Goal: Task Accomplishment & Management: Manage account settings

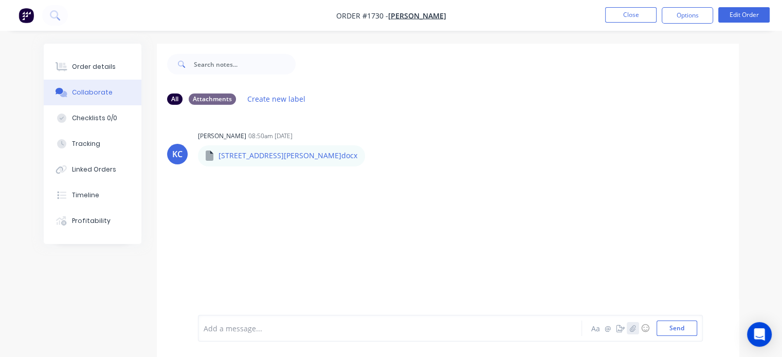
click at [634, 331] on icon "button" at bounding box center [633, 328] width 6 height 7
click at [683, 329] on button "Send" at bounding box center [677, 328] width 41 height 15
click at [95, 70] on div "Order details" at bounding box center [94, 66] width 44 height 9
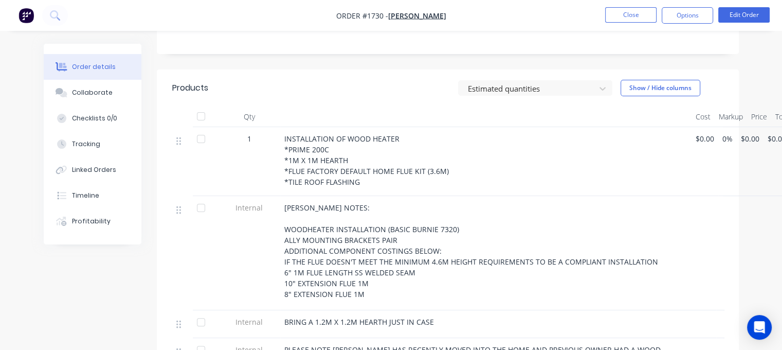
scroll to position [309, 0]
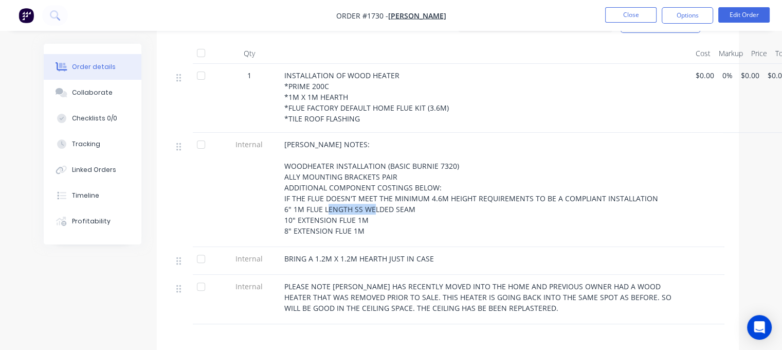
drag, startPoint x: 418, startPoint y: 176, endPoint x: 363, endPoint y: 178, distance: 55.1
click at [363, 178] on div "[PERSON_NAME] NOTES: WOODHEATER INSTALLATION (BASIC BURNIE 7320) ALLY MOUNTING …" at bounding box center [485, 187] width 403 height 97
click at [737, 12] on button "Edit Order" at bounding box center [744, 14] width 51 height 15
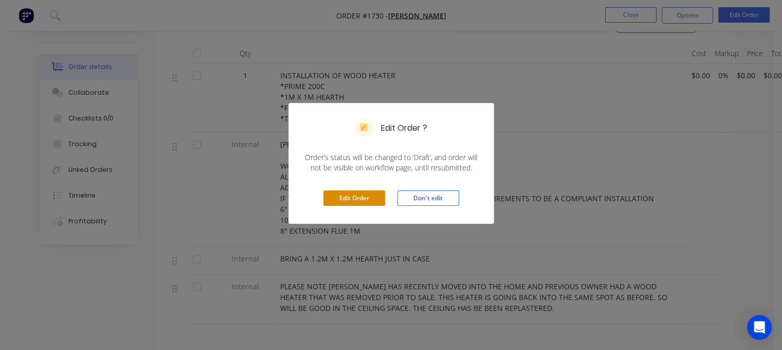
click at [339, 195] on button "Edit Order" at bounding box center [355, 197] width 62 height 15
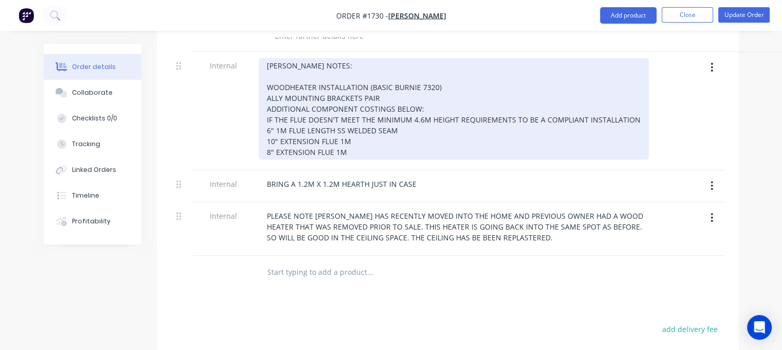
scroll to position [411, 0]
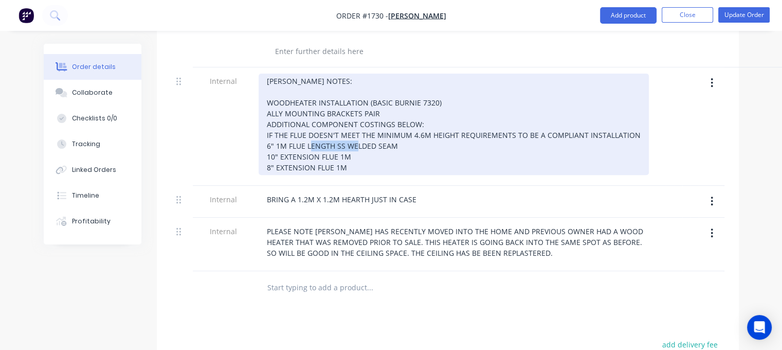
drag, startPoint x: 402, startPoint y: 97, endPoint x: 346, endPoint y: 115, distance: 59.4
click at [346, 106] on div "[PERSON_NAME] NOTES: WOODHEATER INSTALLATION (BASIC BURNIE 7320) ALLY MOUNTING …" at bounding box center [454, 124] width 390 height 101
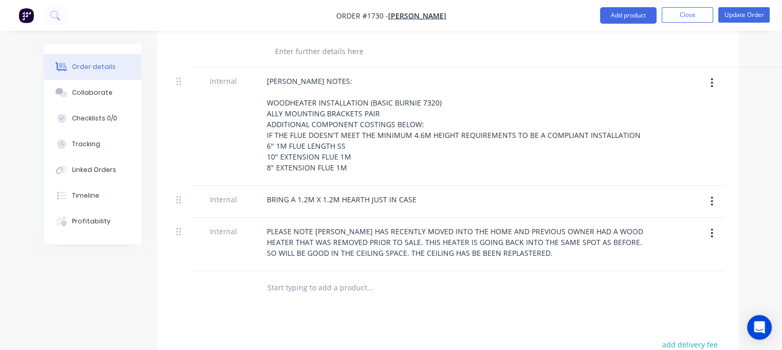
click at [403, 273] on div "Products Show / Hide columns Add product Qty Cost Markup Price Total 1 INSTALLA…" at bounding box center [448, 236] width 582 height 632
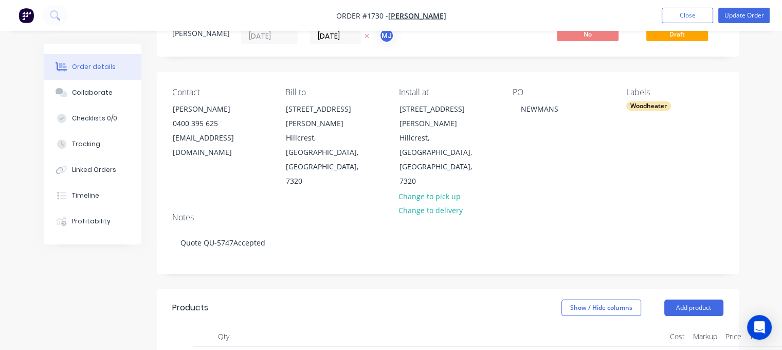
scroll to position [0, 0]
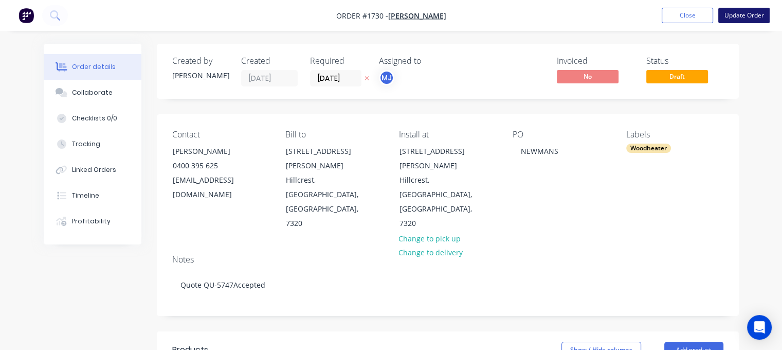
click at [745, 11] on button "Update Order" at bounding box center [744, 15] width 51 height 15
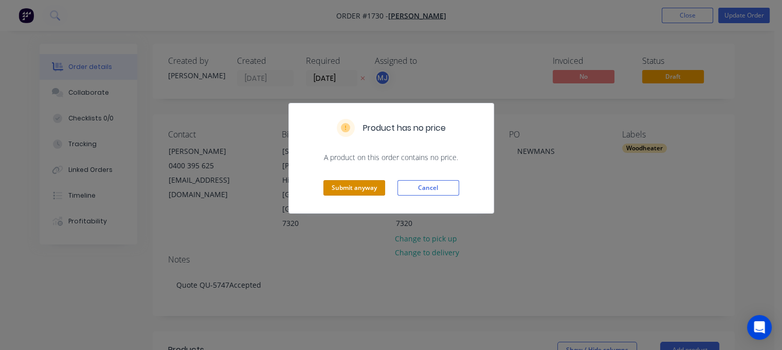
click at [357, 185] on button "Submit anyway" at bounding box center [355, 187] width 62 height 15
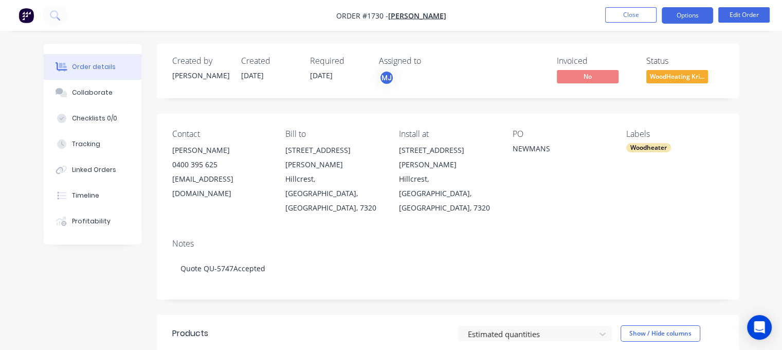
click at [687, 16] on button "Options" at bounding box center [687, 15] width 51 height 16
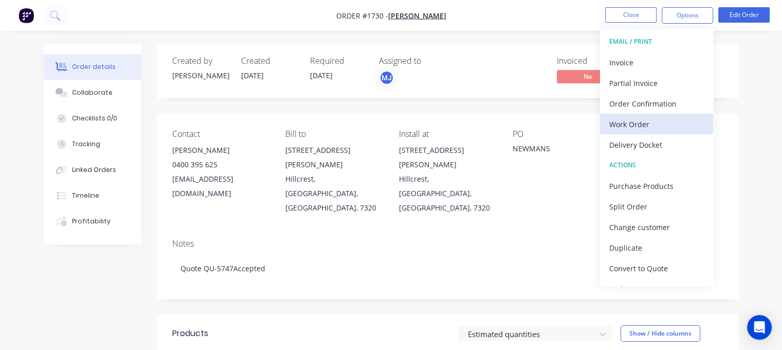
click at [631, 126] on div "Work Order" at bounding box center [656, 124] width 95 height 15
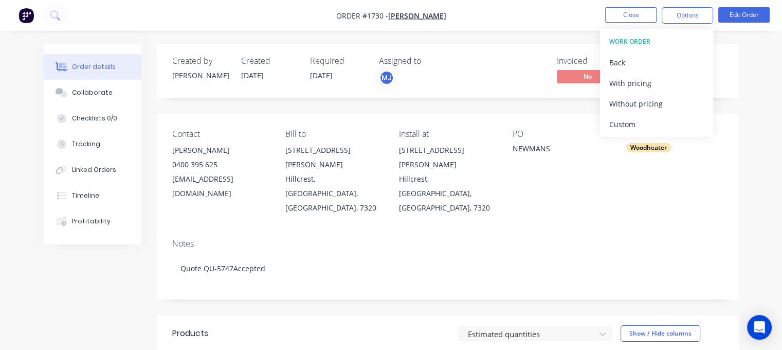
click at [631, 126] on div "Custom" at bounding box center [656, 124] width 95 height 15
click at [638, 109] on div "Without pricing" at bounding box center [656, 103] width 95 height 15
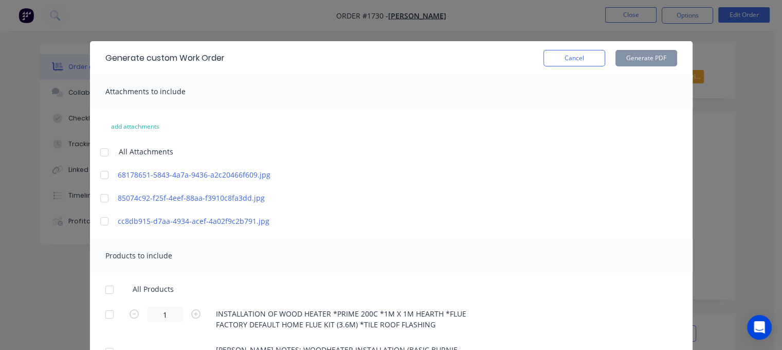
click at [101, 151] on div at bounding box center [104, 152] width 21 height 21
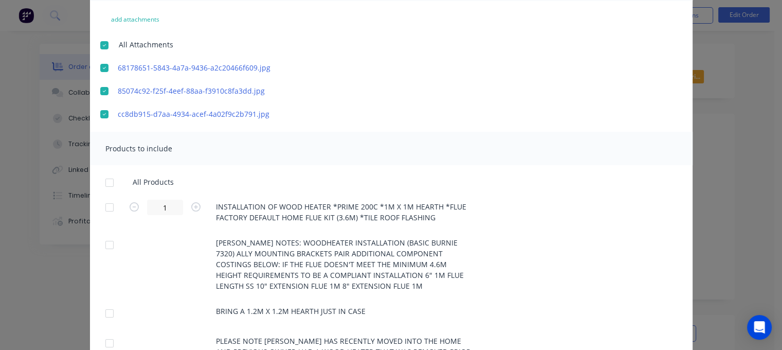
scroll to position [181, 0]
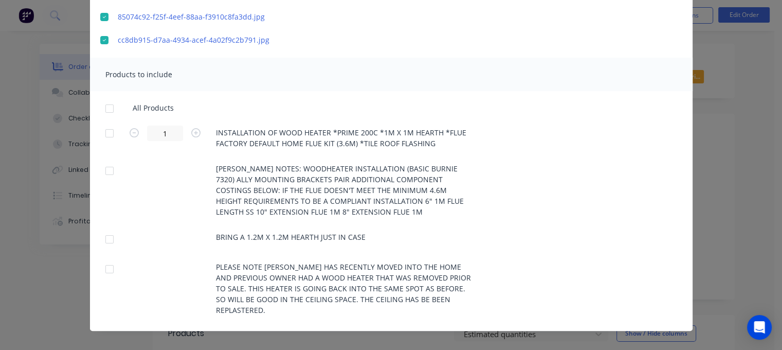
drag, startPoint x: 103, startPoint y: 106, endPoint x: 110, endPoint y: 120, distance: 15.2
click at [103, 106] on div at bounding box center [109, 108] width 21 height 21
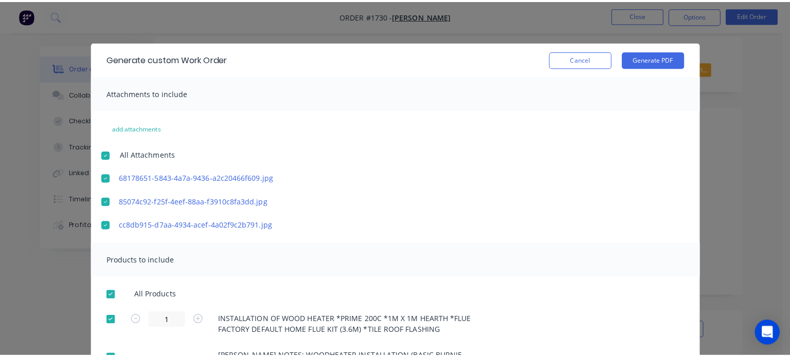
scroll to position [0, 0]
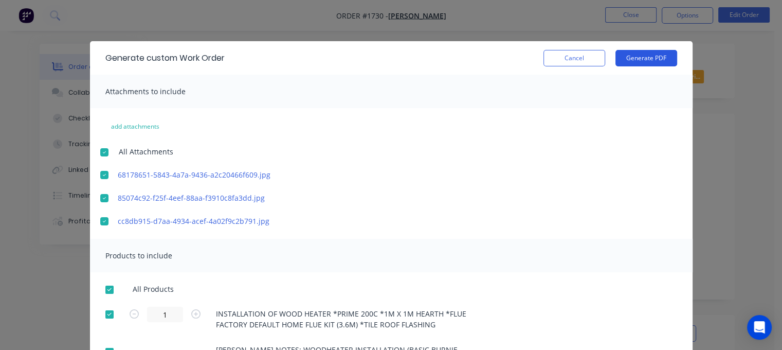
click at [635, 60] on button "Generate PDF" at bounding box center [647, 58] width 62 height 16
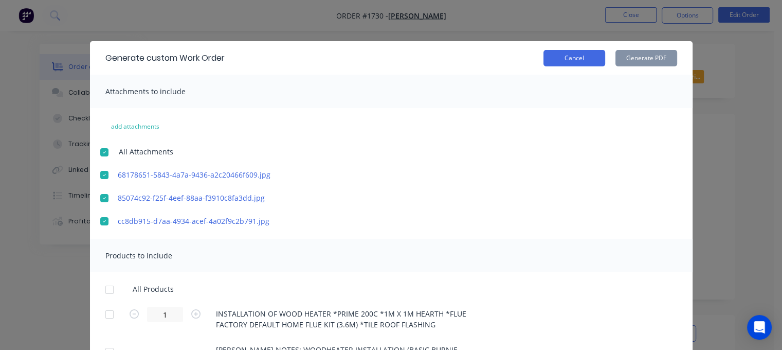
click at [575, 55] on button "Cancel" at bounding box center [575, 58] width 62 height 16
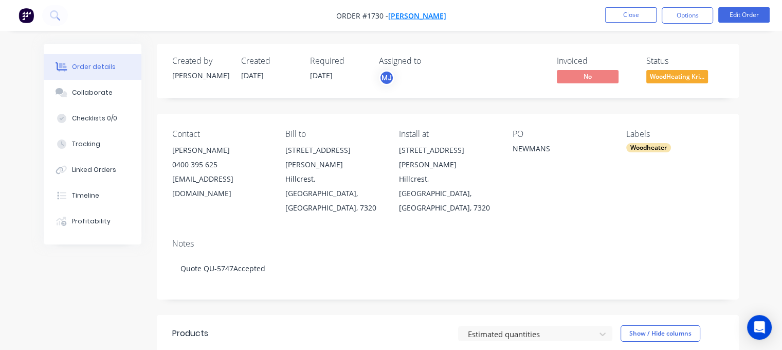
drag, startPoint x: 350, startPoint y: 16, endPoint x: 422, endPoint y: 12, distance: 72.1
click at [423, 12] on span "Order #1730 - [PERSON_NAME]" at bounding box center [391, 15] width 110 height 11
copy span "Order #1730 -"
drag, startPoint x: 172, startPoint y: 148, endPoint x: 204, endPoint y: 158, distance: 33.5
click at [202, 156] on div "Contact [PERSON_NAME] [PHONE_NUMBER] [EMAIL_ADDRESS][DOMAIN_NAME] Bill to [STRE…" at bounding box center [448, 172] width 582 height 117
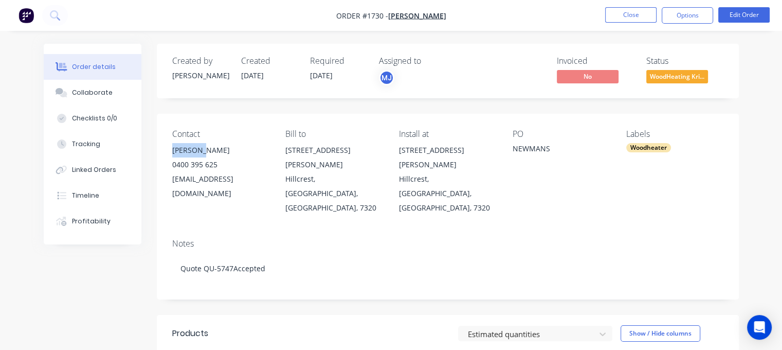
copy div "[PERSON_NAME]"
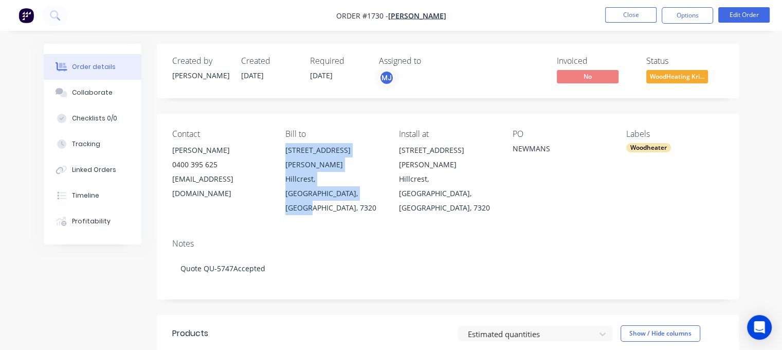
drag, startPoint x: 285, startPoint y: 152, endPoint x: 335, endPoint y: 203, distance: 71.7
click at [335, 203] on div "Contact [PERSON_NAME] [PHONE_NUMBER] [EMAIL_ADDRESS][DOMAIN_NAME] Bill to [STRE…" at bounding box center [448, 207] width 582 height 186
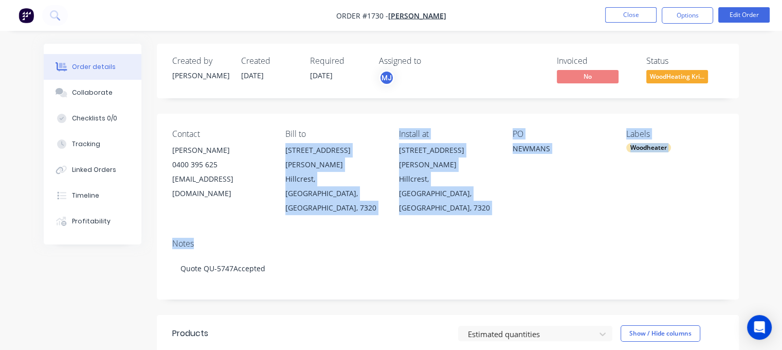
click at [398, 149] on div "Contact [PERSON_NAME] [PHONE_NUMBER] [EMAIL_ADDRESS][DOMAIN_NAME] Bill to [STRE…" at bounding box center [448, 172] width 582 height 117
click at [404, 151] on div "[STREET_ADDRESS][PERSON_NAME]" at bounding box center [447, 157] width 97 height 29
click at [327, 146] on div "[STREET_ADDRESS][PERSON_NAME]" at bounding box center [333, 157] width 97 height 29
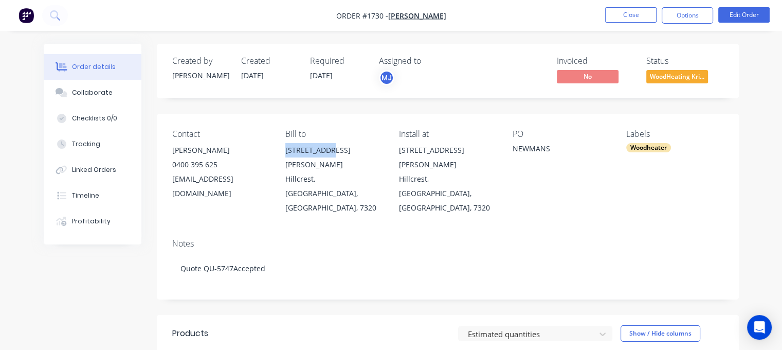
click at [325, 147] on div "[STREET_ADDRESS][PERSON_NAME]" at bounding box center [333, 157] width 97 height 29
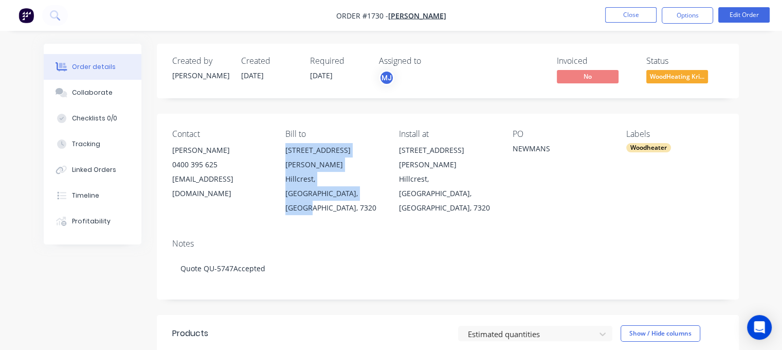
copy div "[STREET_ADDRESS][PERSON_NAME]"
click at [622, 16] on button "Close" at bounding box center [630, 14] width 51 height 15
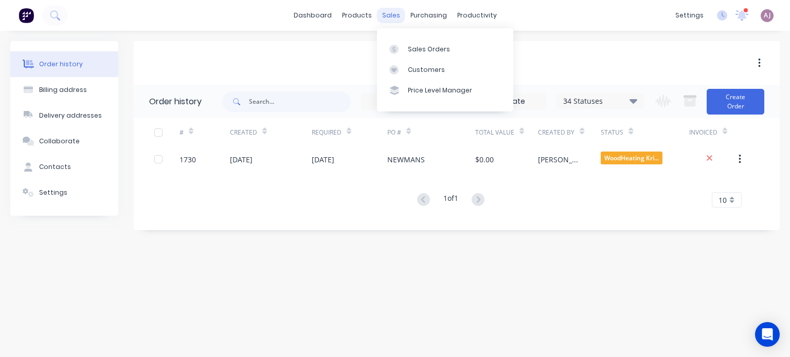
click at [393, 14] on div "sales" at bounding box center [391, 15] width 28 height 15
click at [420, 45] on div "Sales Orders" at bounding box center [429, 49] width 42 height 9
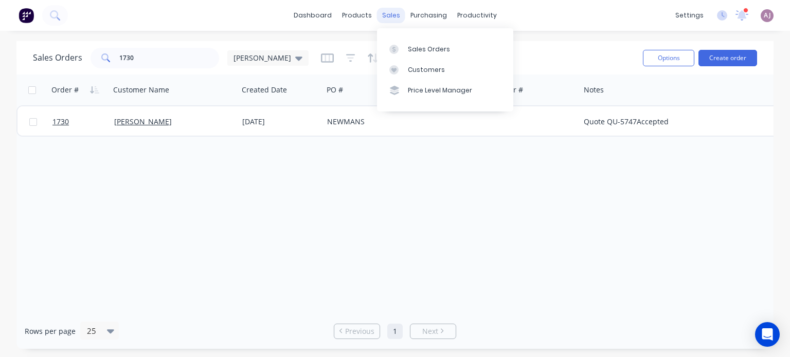
click at [394, 19] on div "sales" at bounding box center [391, 15] width 28 height 15
click at [414, 45] on div "Sales Orders" at bounding box center [429, 49] width 42 height 9
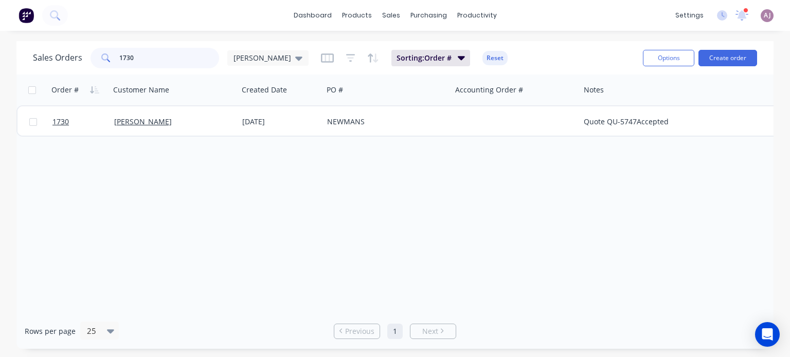
click at [145, 61] on input "1730" at bounding box center [169, 58] width 100 height 21
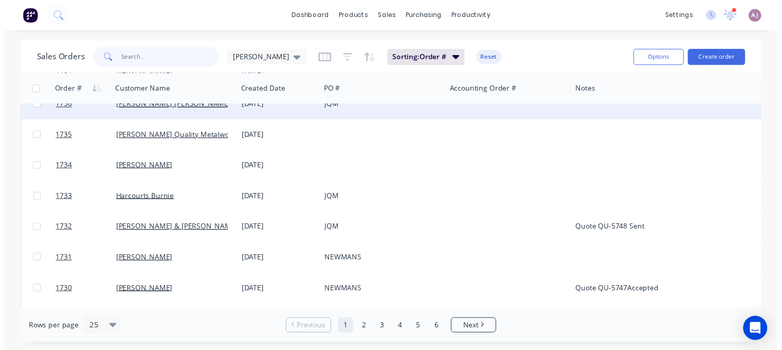
scroll to position [372, 0]
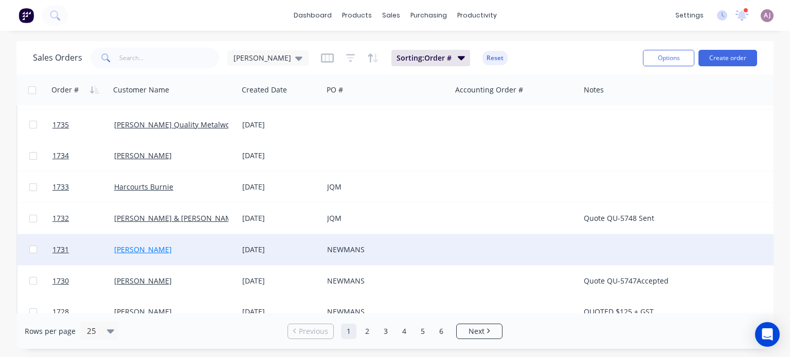
click at [148, 248] on link "[PERSON_NAME]" at bounding box center [143, 250] width 58 height 10
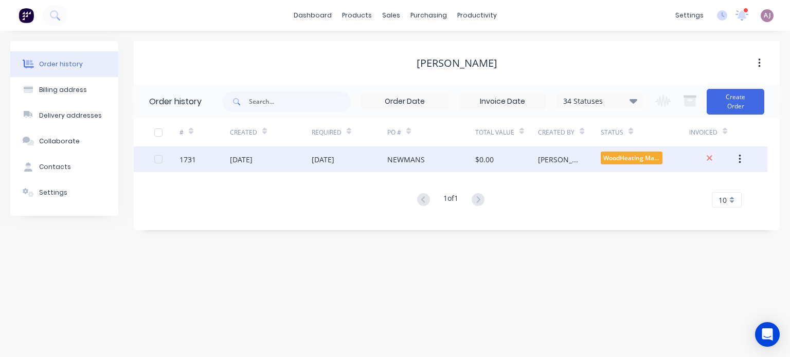
click at [401, 156] on div "NEWMANS" at bounding box center [406, 159] width 38 height 11
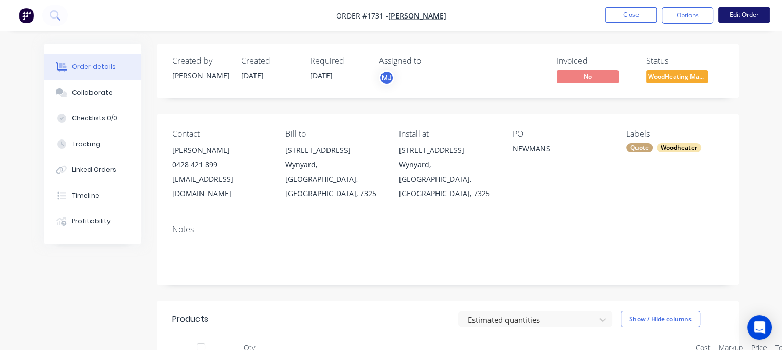
click at [733, 12] on button "Edit Order" at bounding box center [744, 14] width 51 height 15
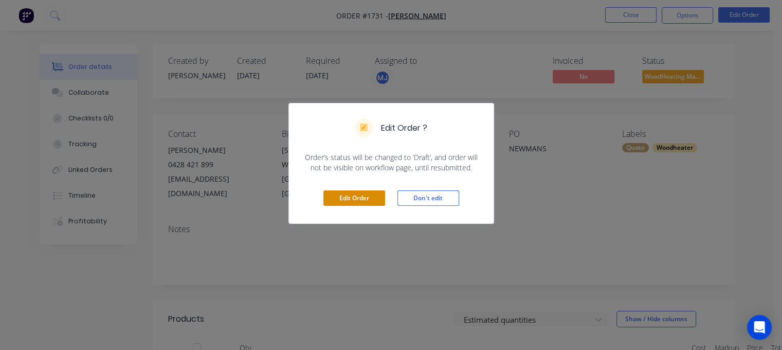
click at [365, 199] on button "Edit Order" at bounding box center [355, 197] width 62 height 15
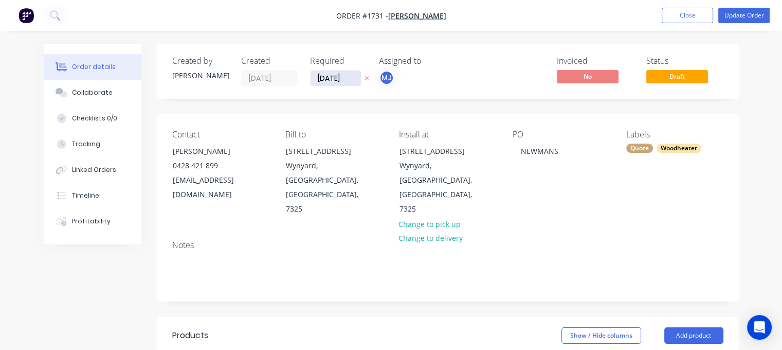
click at [342, 71] on input "[DATE]" at bounding box center [336, 77] width 50 height 15
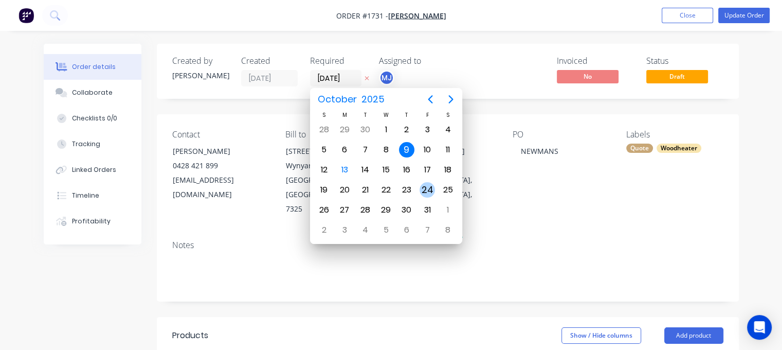
click at [431, 188] on div "24" at bounding box center [427, 189] width 15 height 15
type input "[DATE]"
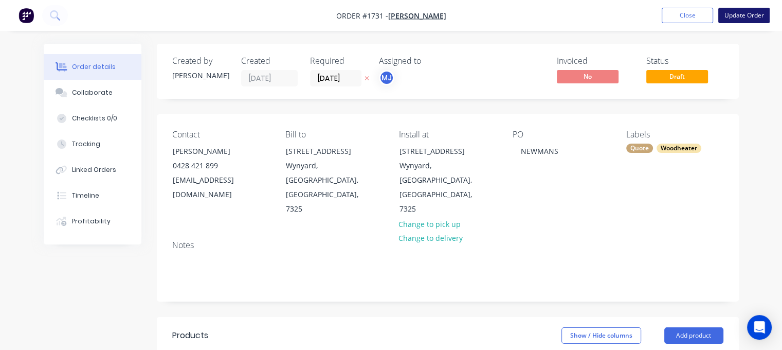
click at [743, 19] on button "Update Order" at bounding box center [744, 15] width 51 height 15
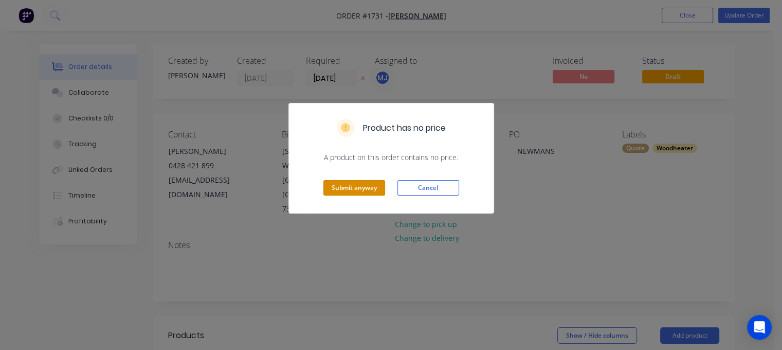
click at [351, 189] on button "Submit anyway" at bounding box center [355, 187] width 62 height 15
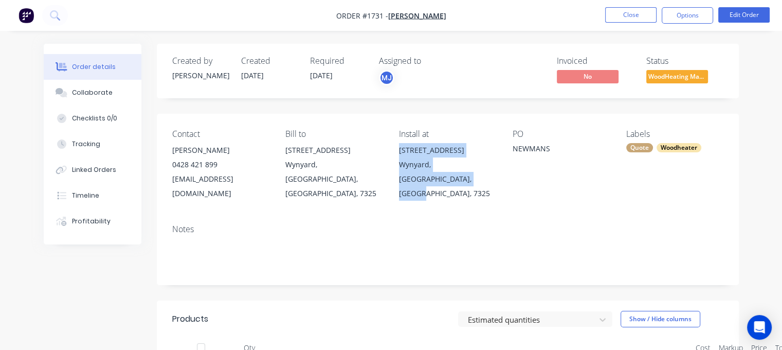
drag, startPoint x: 399, startPoint y: 148, endPoint x: 467, endPoint y: 181, distance: 75.9
click at [467, 181] on div "Contact [PERSON_NAME] 0428 421 899 [EMAIL_ADDRESS][DOMAIN_NAME] Bill to [STREET…" at bounding box center [448, 165] width 582 height 102
copy div "[STREET_ADDRESS]"
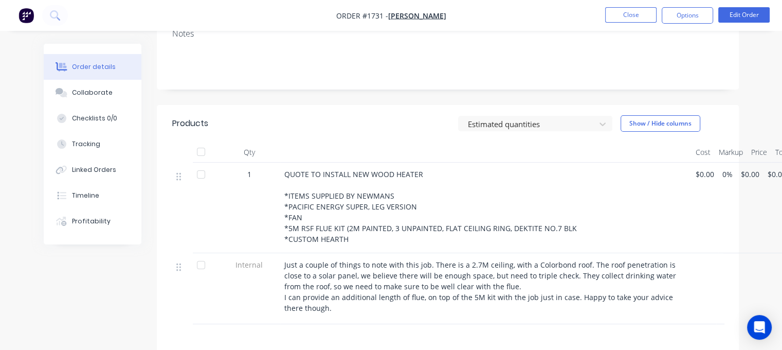
scroll to position [206, 0]
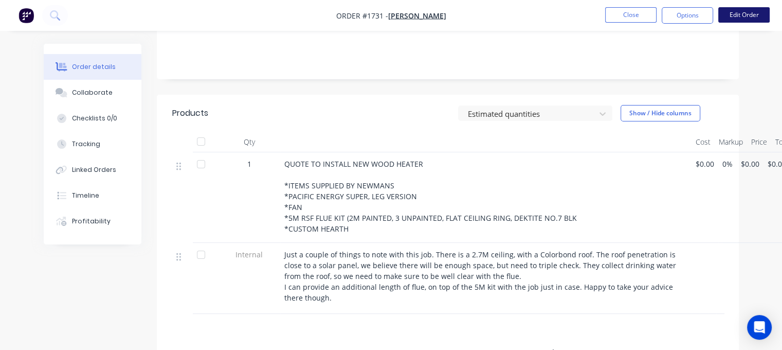
click at [744, 16] on button "Edit Order" at bounding box center [744, 14] width 51 height 15
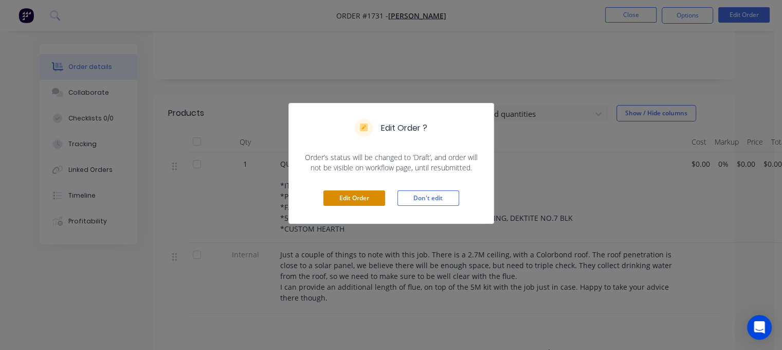
click at [355, 196] on button "Edit Order" at bounding box center [355, 197] width 62 height 15
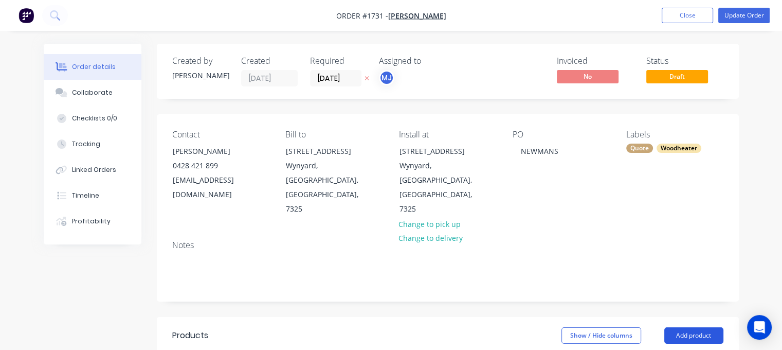
click at [679, 327] on button "Add product" at bounding box center [694, 335] width 59 height 16
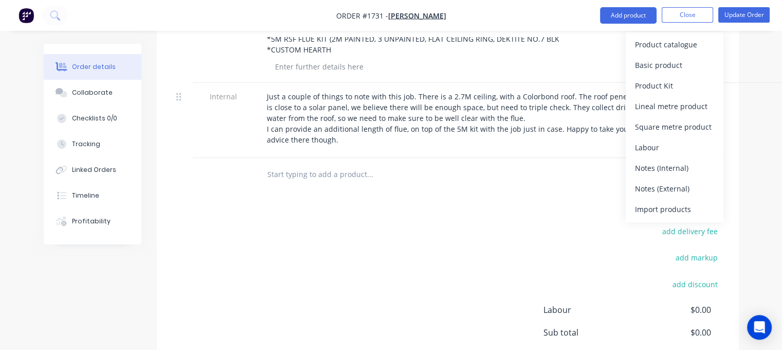
scroll to position [411, 0]
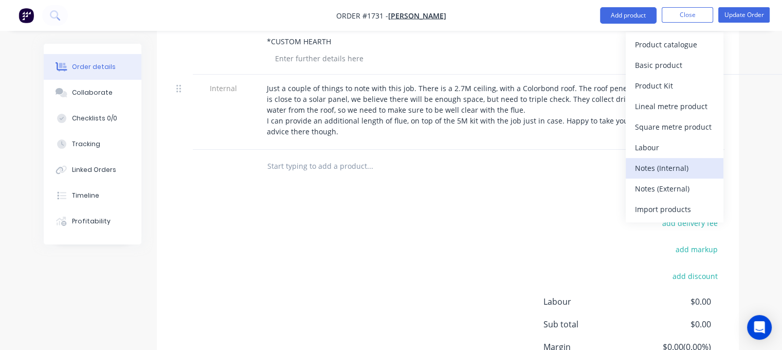
click at [652, 170] on div "Notes (Internal)" at bounding box center [674, 168] width 79 height 15
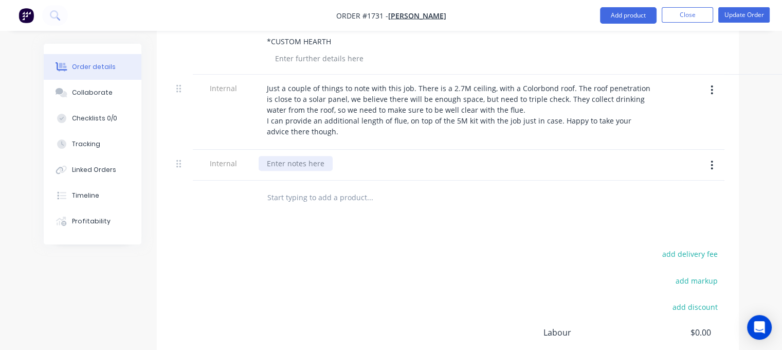
click at [283, 156] on div at bounding box center [296, 163] width 74 height 15
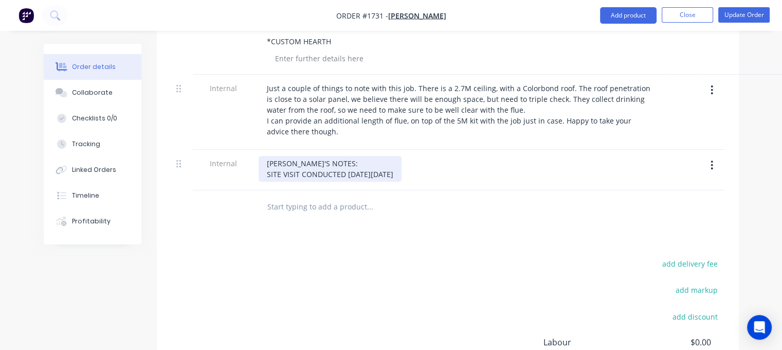
click at [402, 156] on div "[PERSON_NAME]'S NOTES: SITE VISIT CONDUCTED [DATE][DATE]" at bounding box center [330, 169] width 143 height 26
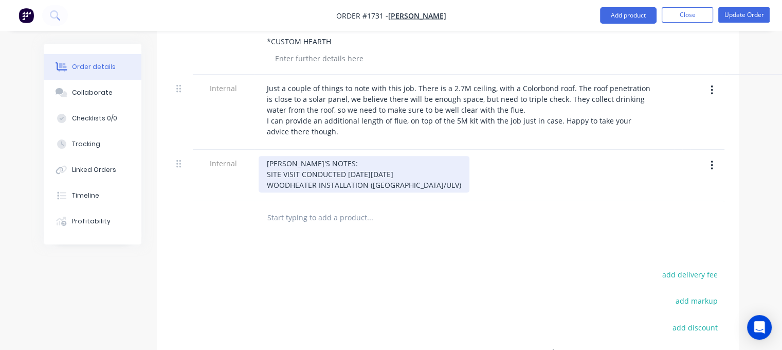
click at [432, 156] on div "[PERSON_NAME]'S NOTES: SITE VISIT CONDUCTED [DATE][DATE] WOODHEATER INSTALLATIO…" at bounding box center [364, 174] width 211 height 37
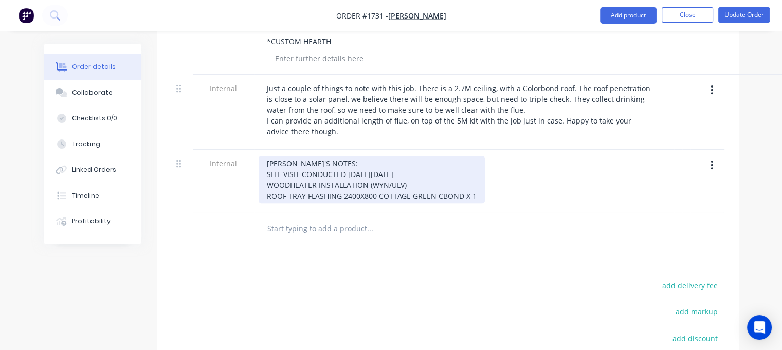
click at [474, 166] on div "[PERSON_NAME]'S NOTES: SITE VISIT CONDUCTED [DATE][DATE] WOODHEATER INSTALLATIO…" at bounding box center [372, 179] width 226 height 47
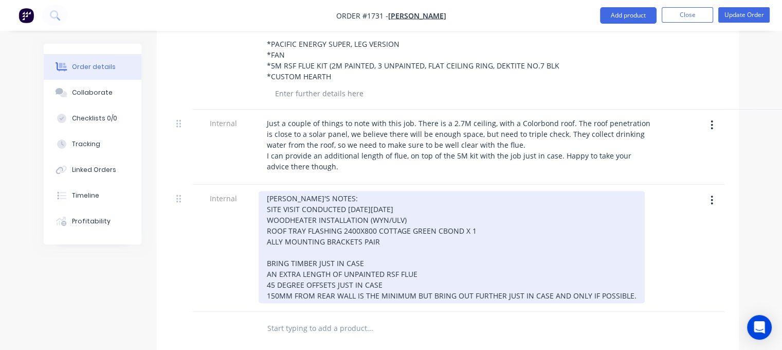
scroll to position [400, 0]
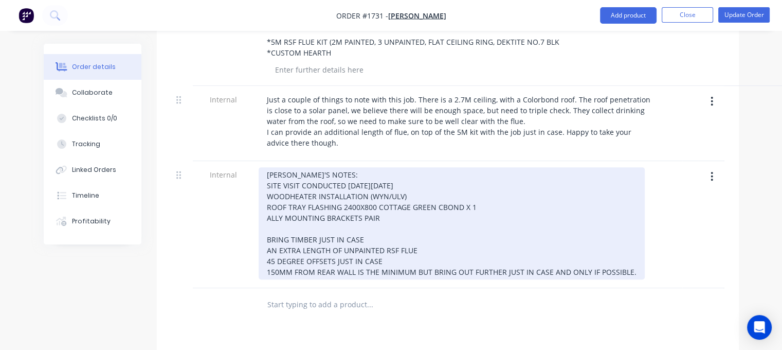
click at [629, 239] on div "[PERSON_NAME]'S NOTES: SITE VISIT CONDUCTED [DATE][DATE] WOODHEATER INSTALLATIO…" at bounding box center [452, 223] width 386 height 112
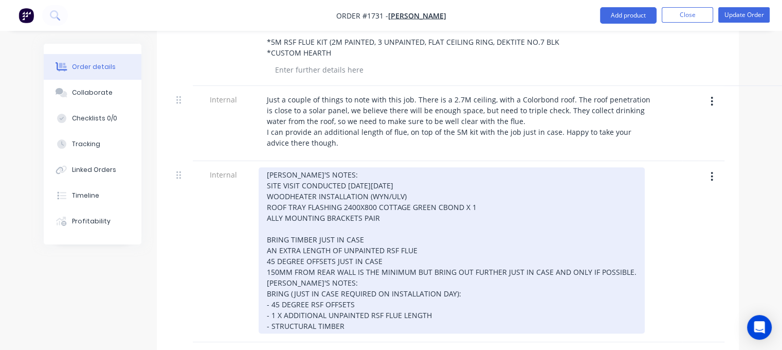
drag, startPoint x: 261, startPoint y: 242, endPoint x: 634, endPoint y: 239, distance: 372.4
click at [634, 239] on div "[PERSON_NAME]'S NOTES: SITE VISIT CONDUCTED [DATE][DATE] WOODHEATER INSTALLATIO…" at bounding box center [452, 250] width 386 height 166
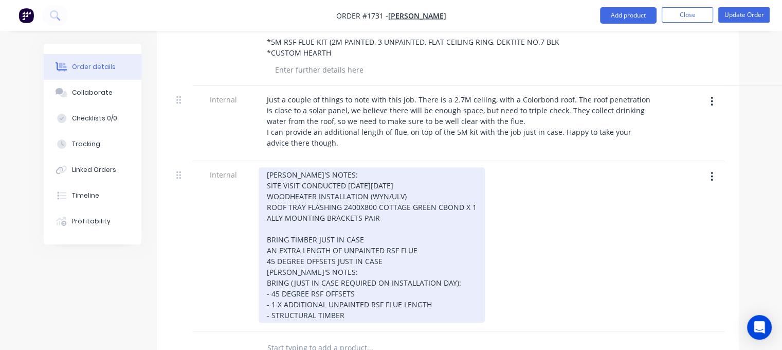
click at [365, 293] on div "[PERSON_NAME]'S NOTES: SITE VISIT CONDUCTED [DATE][DATE] WOODHEATER INSTALLATIO…" at bounding box center [372, 244] width 226 height 155
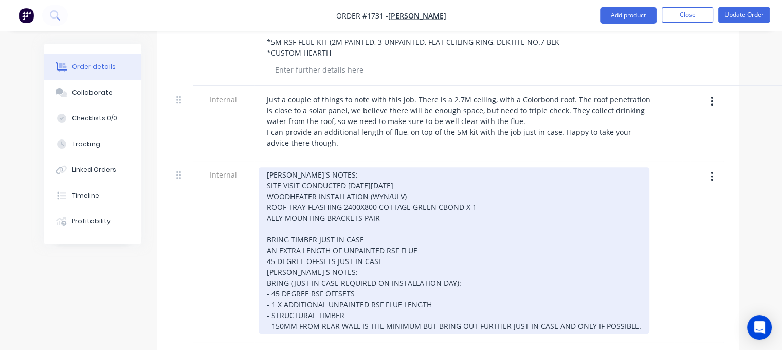
drag, startPoint x: 265, startPoint y: 206, endPoint x: 430, endPoint y: 234, distance: 167.5
click at [430, 234] on div "[PERSON_NAME]'S NOTES: SITE VISIT CONDUCTED [DATE][DATE] WOODHEATER INSTALLATIO…" at bounding box center [454, 250] width 391 height 166
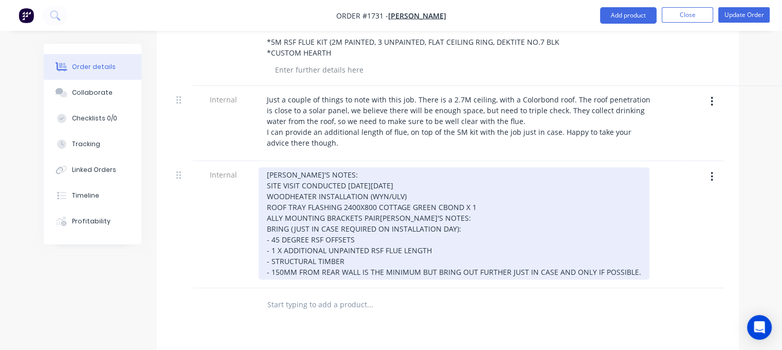
click at [272, 229] on div "[PERSON_NAME]'S NOTES: SITE VISIT CONDUCTED [DATE][DATE] WOODHEATER INSTALLATIO…" at bounding box center [454, 223] width 391 height 112
click at [450, 243] on div "[PERSON_NAME]'S NOTES: SITE VISIT CONDUCTED [DATE][DATE] WOODHEATER INSTALLATIO…" at bounding box center [454, 223] width 391 height 112
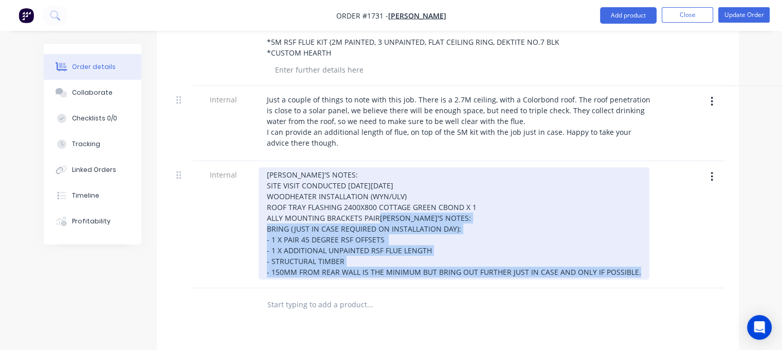
drag, startPoint x: 264, startPoint y: 207, endPoint x: 634, endPoint y: 277, distance: 376.4
click at [634, 277] on div "[PERSON_NAME]'S NOTES: SITE VISIT CONDUCTED [DATE][DATE] WOODHEATER INSTALLATIO…" at bounding box center [460, 224] width 411 height 127
copy div "[PERSON_NAME]'S NOTES: BRING (JUST IN CASE REQUIRED ON INSTALLATION DAY): - 1 X…"
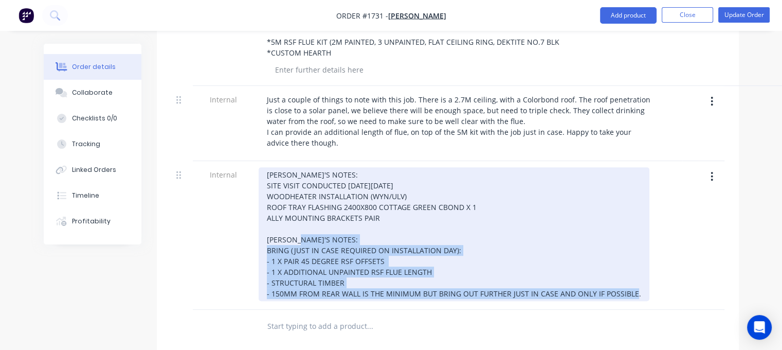
drag, startPoint x: 265, startPoint y: 210, endPoint x: 670, endPoint y: 263, distance: 408.7
click at [670, 263] on div "Internal MARK'S NOTES: SITE VISIT CONDUCTED [DATE][DATE] WOODHEATER INSTALLATIO…" at bounding box center [447, 235] width 551 height 149
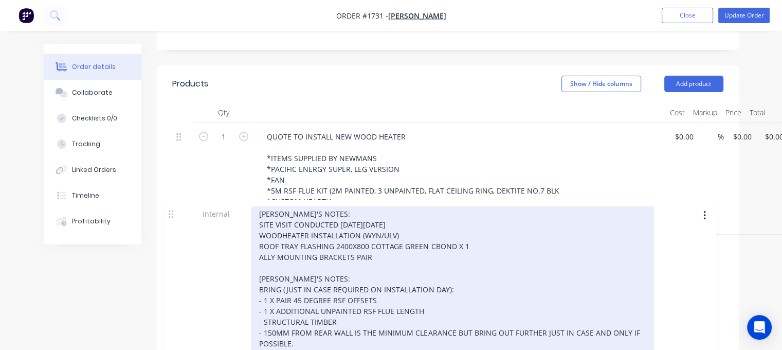
scroll to position [253, 0]
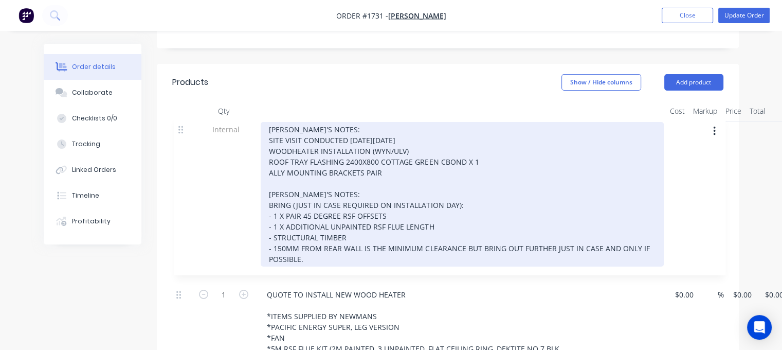
drag, startPoint x: 181, startPoint y: 301, endPoint x: 183, endPoint y: 127, distance: 173.9
click at [183, 127] on div "1 QUOTE TO INSTALL NEW WOOD HEATER *ITEMS SUPPLIED BY NEWMANS *PACIFIC ENERGY S…" at bounding box center [447, 294] width 551 height 346
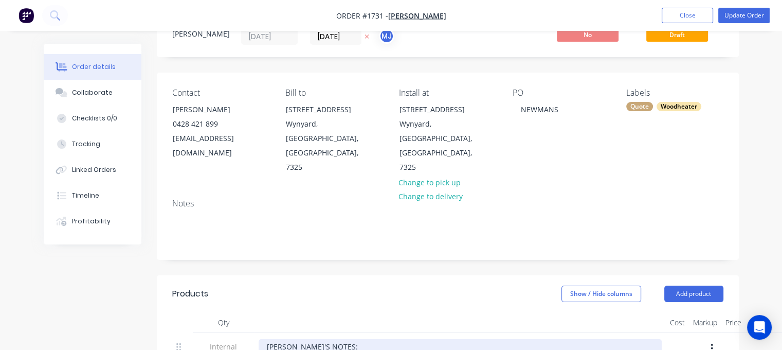
scroll to position [0, 0]
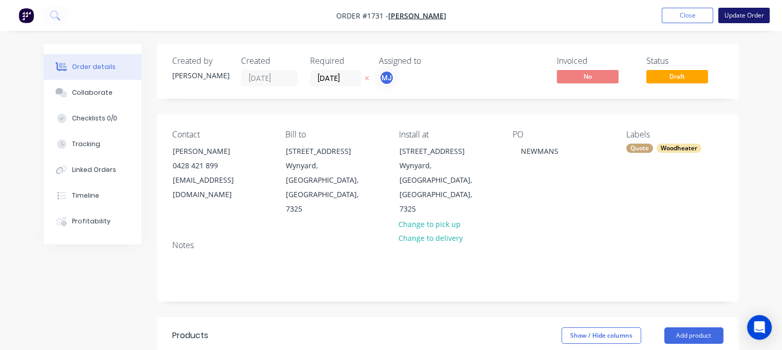
click at [745, 12] on button "Update Order" at bounding box center [744, 15] width 51 height 15
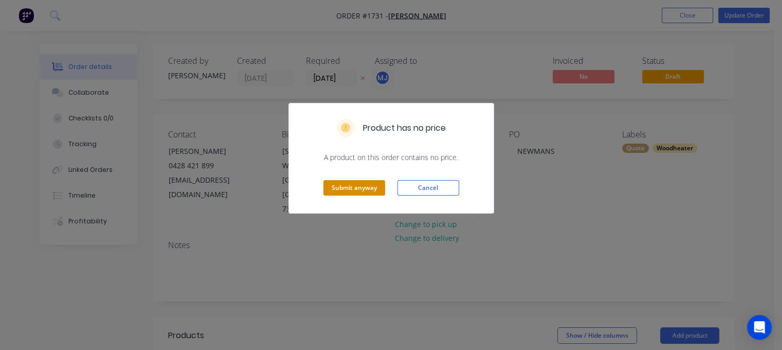
click at [347, 184] on button "Submit anyway" at bounding box center [355, 187] width 62 height 15
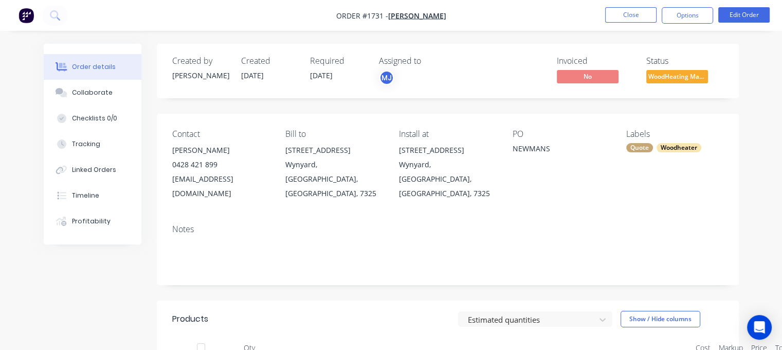
click at [215, 179] on div "[EMAIL_ADDRESS][DOMAIN_NAME]" at bounding box center [220, 186] width 97 height 29
copy div "[EMAIL_ADDRESS][DOMAIN_NAME]"
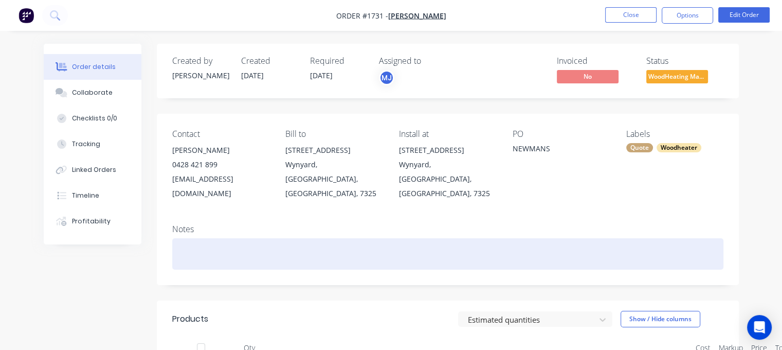
click at [212, 238] on div at bounding box center [447, 253] width 551 height 31
paste div
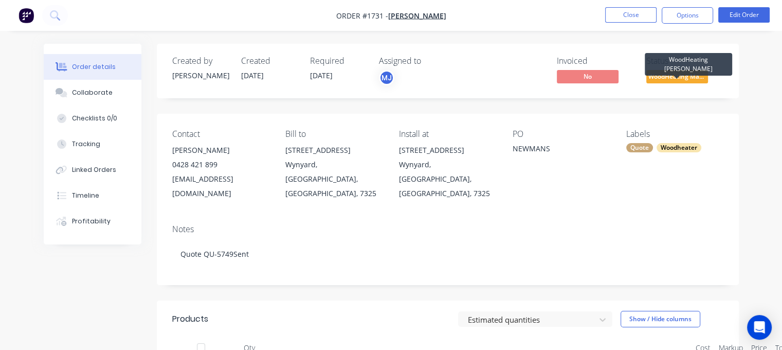
click at [674, 79] on span "WoodHeating Mar..." at bounding box center [677, 76] width 62 height 13
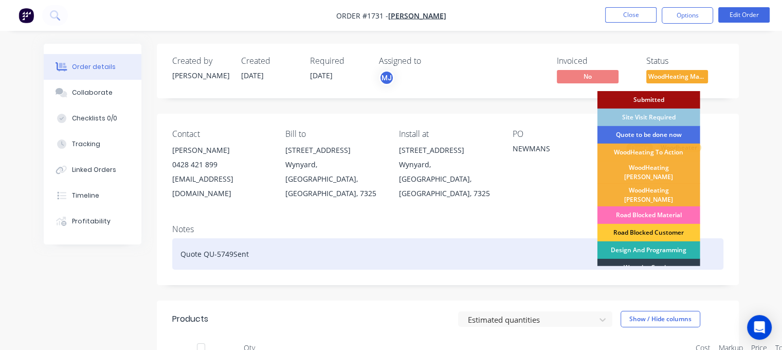
click at [653, 224] on div "Road Blocked Customer" at bounding box center [649, 232] width 103 height 17
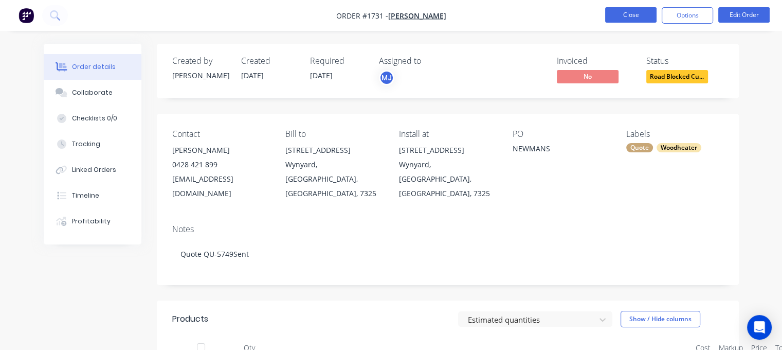
click at [636, 16] on button "Close" at bounding box center [630, 14] width 51 height 15
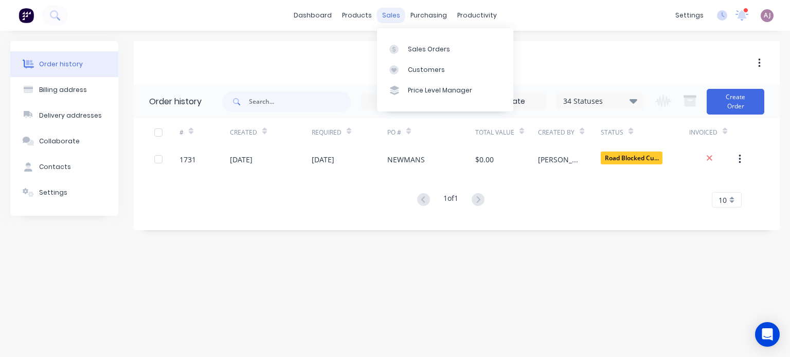
click at [396, 14] on div "sales" at bounding box center [391, 15] width 28 height 15
click at [417, 57] on link "Sales Orders" at bounding box center [445, 49] width 136 height 21
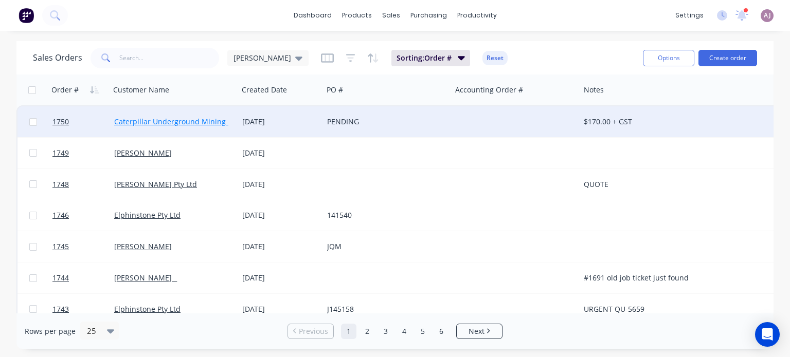
click at [173, 122] on link "Caterpillar Underground Mining Pty Ltd" at bounding box center [182, 122] width 137 height 10
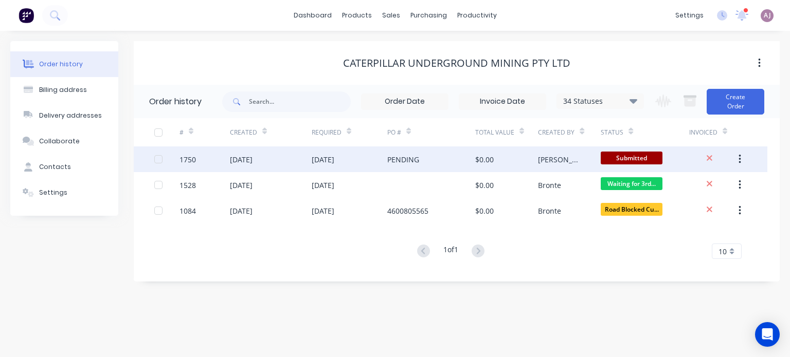
click at [234, 158] on div "[DATE]" at bounding box center [241, 159] width 23 height 11
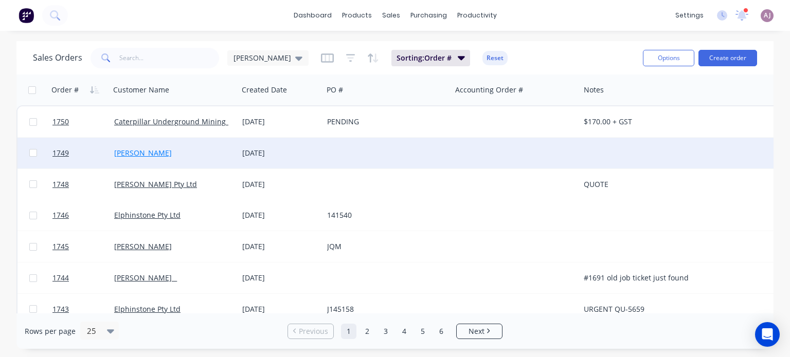
click at [155, 152] on link "[PERSON_NAME]" at bounding box center [143, 153] width 58 height 10
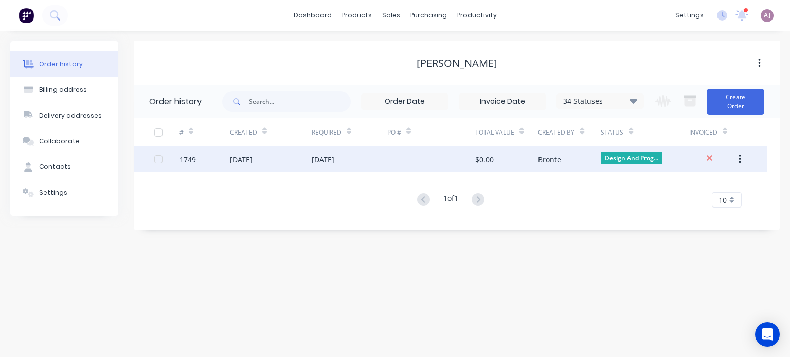
click at [321, 159] on div "[DATE]" at bounding box center [323, 159] width 23 height 11
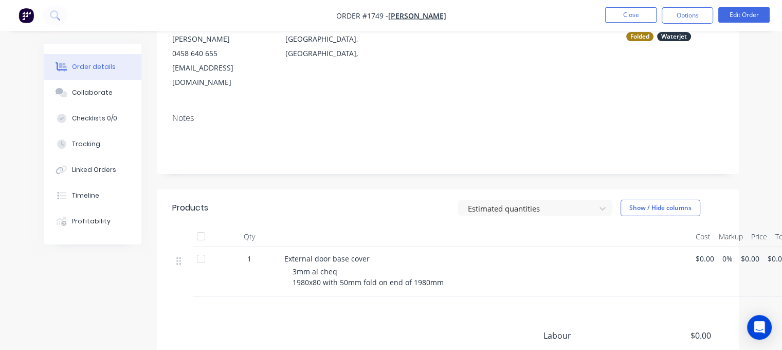
scroll to position [154, 0]
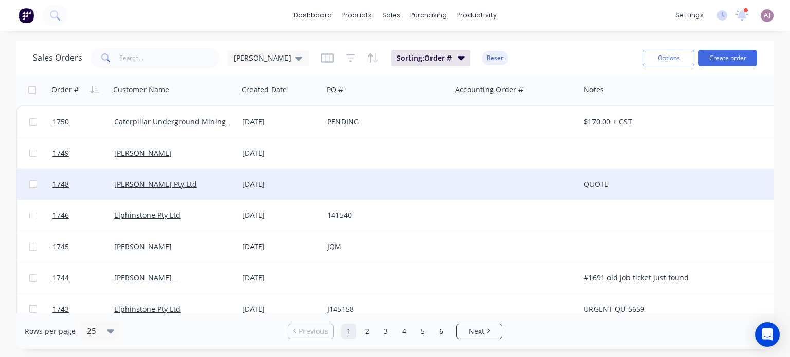
click at [259, 187] on div "[DATE]" at bounding box center [280, 184] width 77 height 10
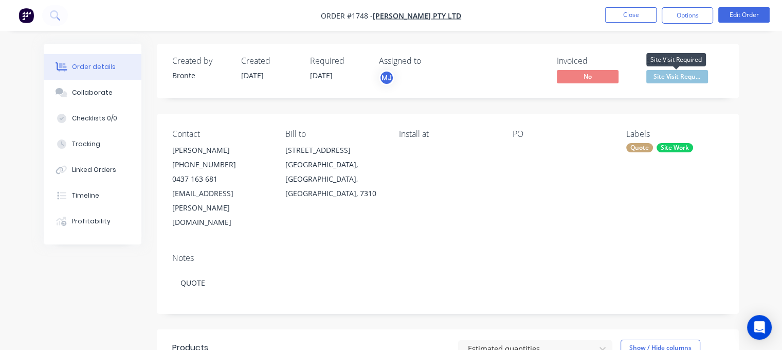
click at [681, 78] on span "Site Visit Requ..." at bounding box center [677, 76] width 62 height 13
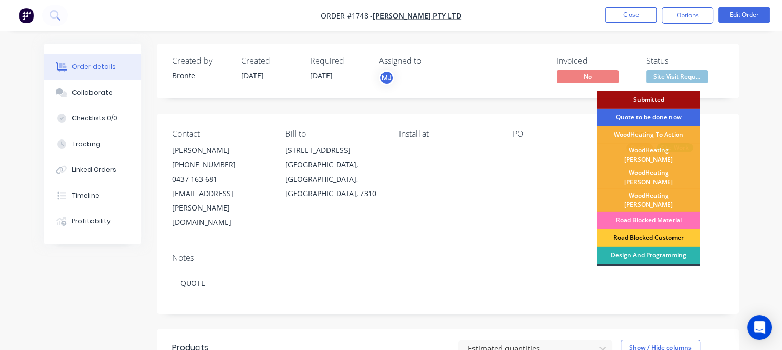
click at [648, 114] on div "Quote to be done now" at bounding box center [649, 117] width 103 height 17
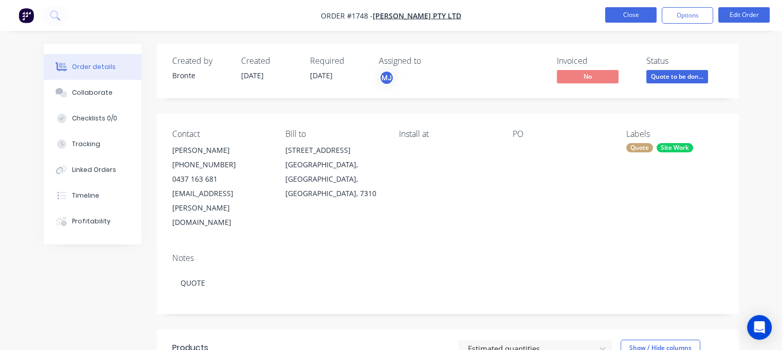
click at [623, 16] on button "Close" at bounding box center [630, 14] width 51 height 15
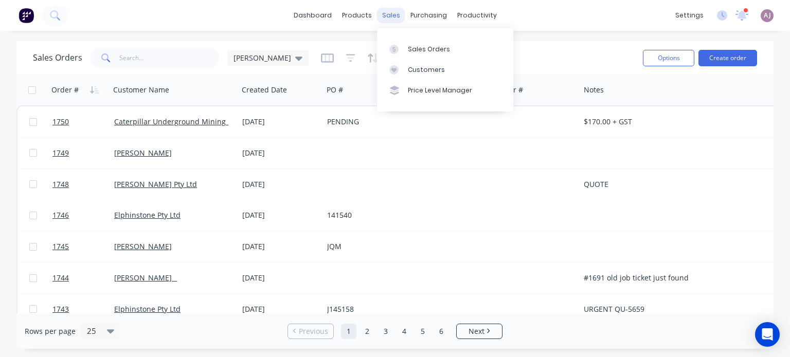
click at [393, 12] on div "sales" at bounding box center [391, 15] width 28 height 15
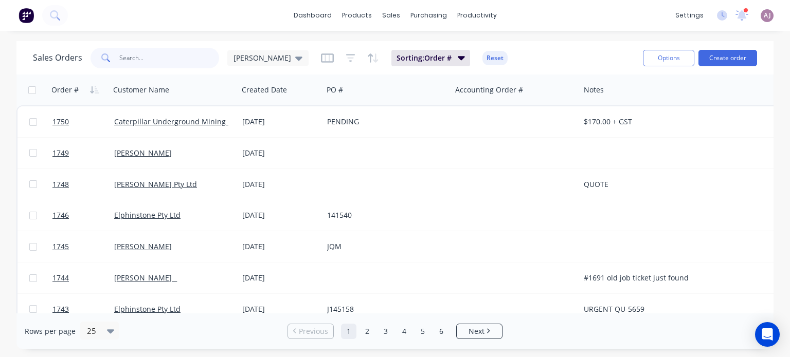
click at [149, 57] on input "text" at bounding box center [169, 58] width 100 height 21
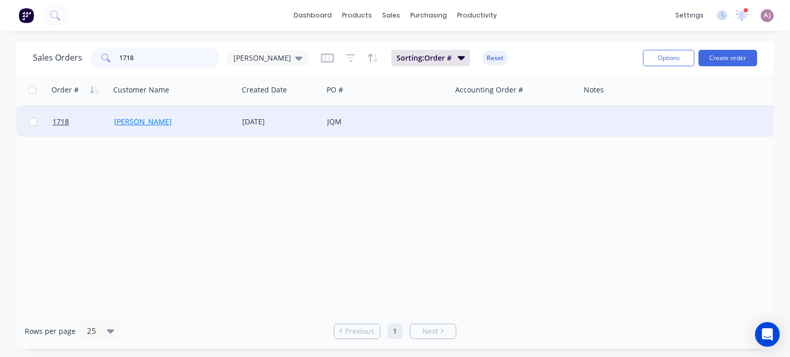
type input "1718"
click at [140, 119] on link "[PERSON_NAME]" at bounding box center [143, 122] width 58 height 10
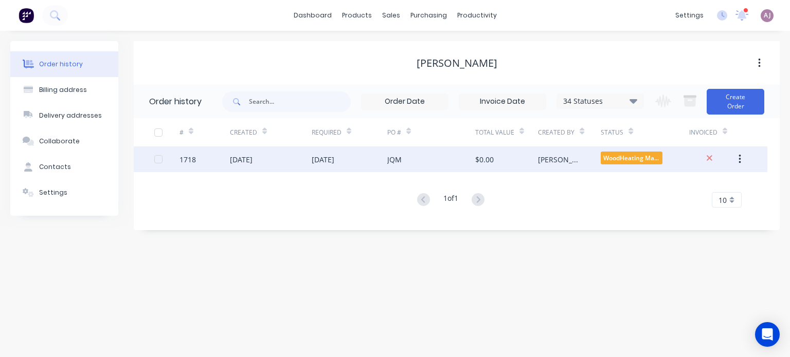
click at [358, 158] on div "[DATE]" at bounding box center [350, 160] width 76 height 26
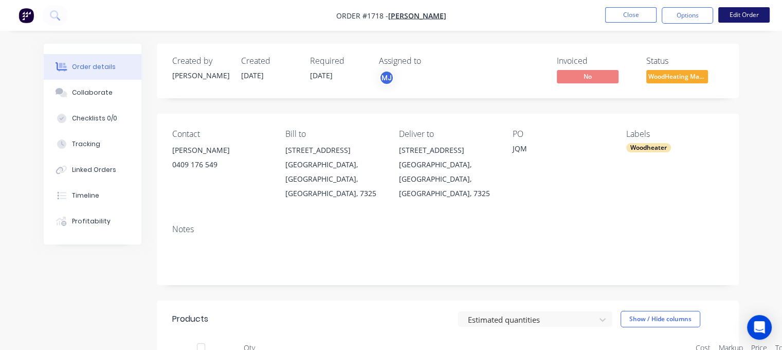
click at [733, 14] on button "Edit Order" at bounding box center [744, 14] width 51 height 15
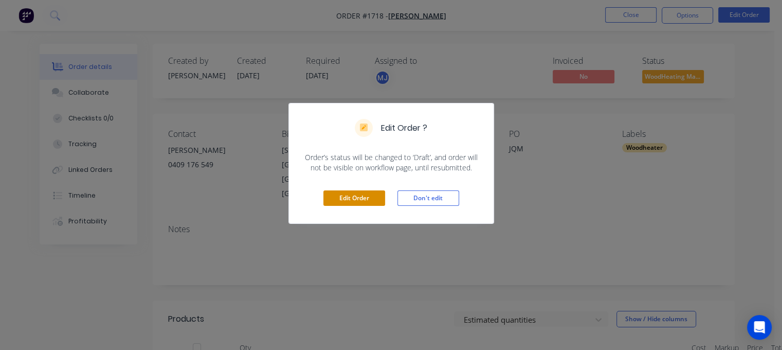
click at [371, 193] on button "Edit Order" at bounding box center [355, 197] width 62 height 15
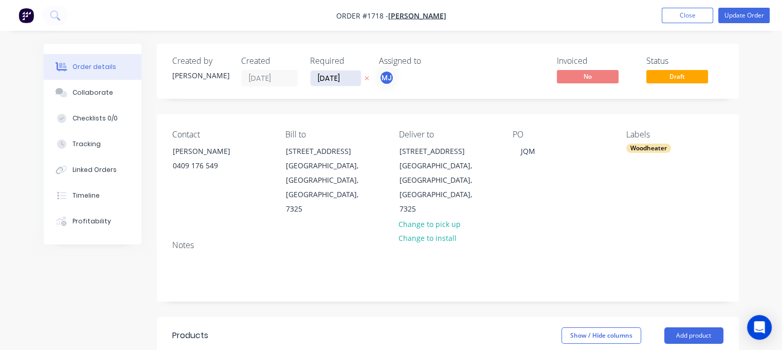
click at [343, 76] on input "[DATE]" at bounding box center [336, 77] width 50 height 15
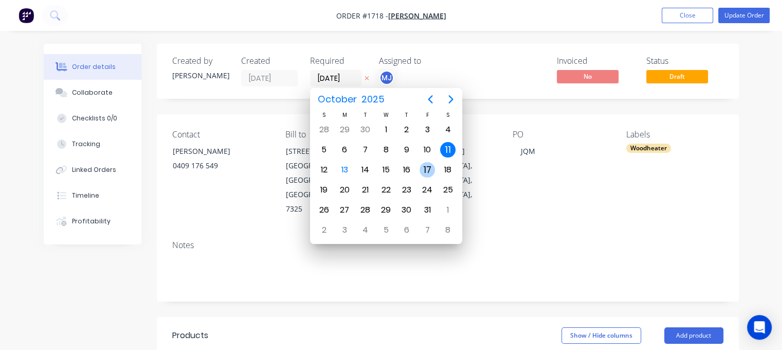
click at [424, 170] on div "17" at bounding box center [427, 169] width 15 height 15
type input "[DATE]"
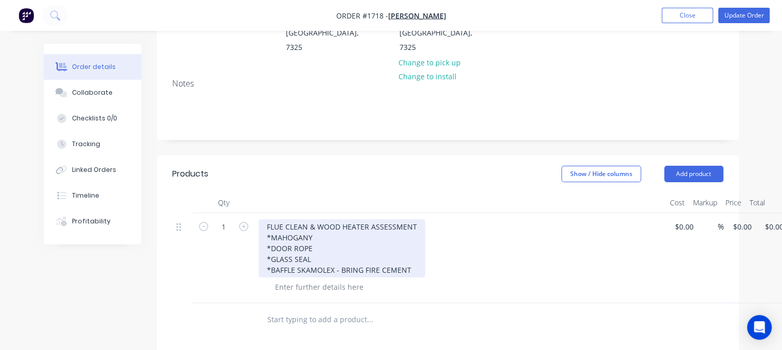
scroll to position [206, 0]
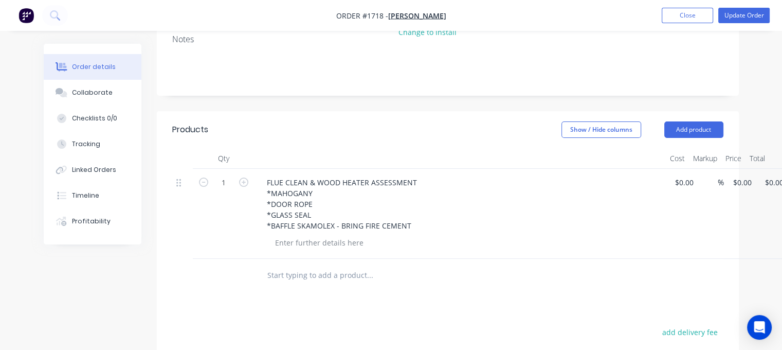
click at [334, 265] on input "text" at bounding box center [370, 275] width 206 height 21
click at [749, 15] on button "Update Order" at bounding box center [744, 15] width 51 height 15
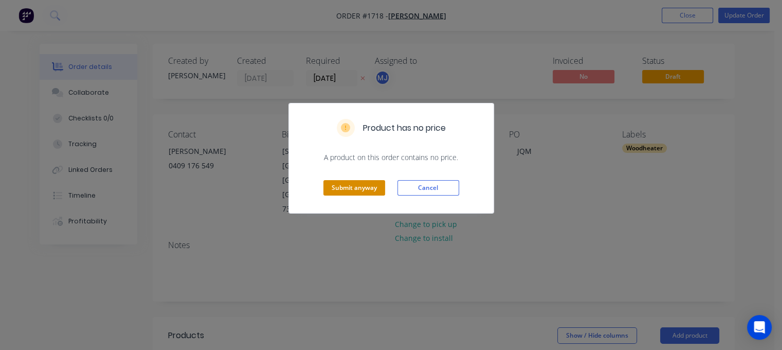
click at [365, 182] on button "Submit anyway" at bounding box center [355, 187] width 62 height 15
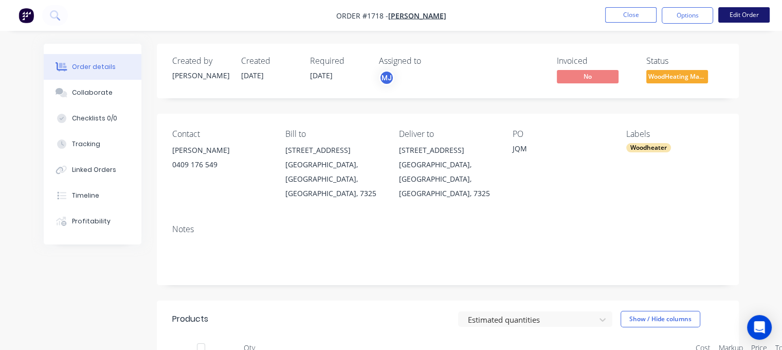
click at [748, 18] on button "Edit Order" at bounding box center [744, 14] width 51 height 15
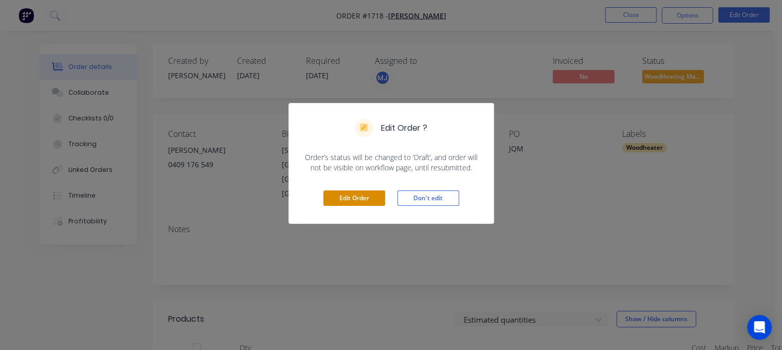
click at [358, 193] on button "Edit Order" at bounding box center [355, 197] width 62 height 15
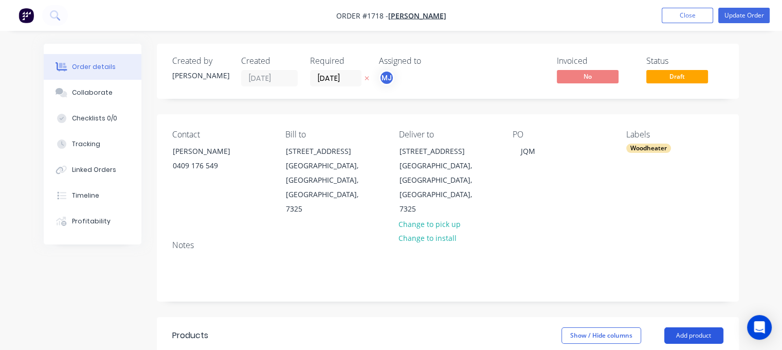
click at [687, 327] on button "Add product" at bounding box center [694, 335] width 59 height 16
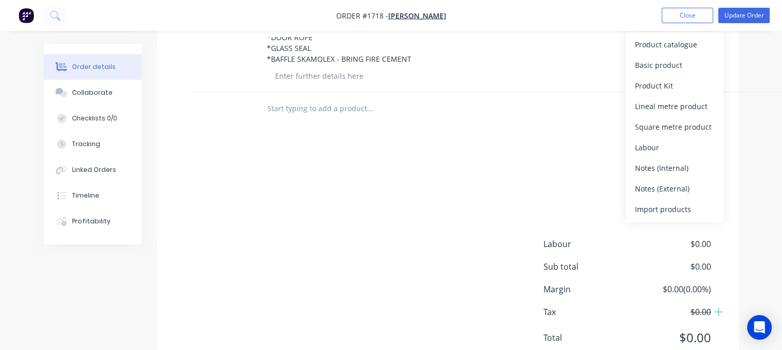
scroll to position [381, 0]
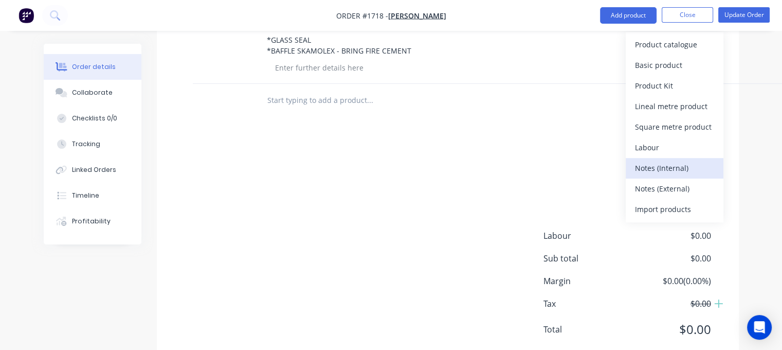
click at [665, 164] on div "Notes (Internal)" at bounding box center [674, 168] width 79 height 15
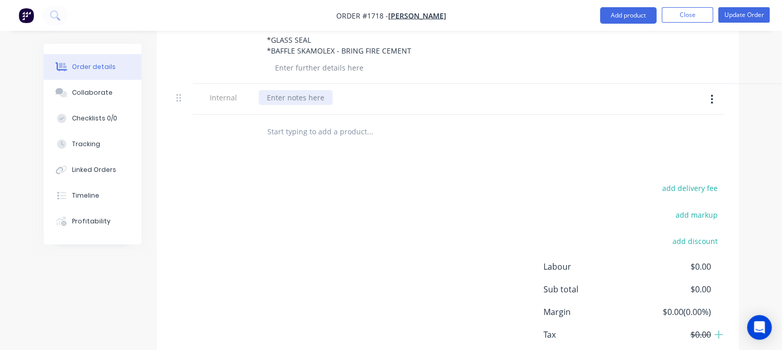
click at [293, 90] on div at bounding box center [296, 97] width 74 height 15
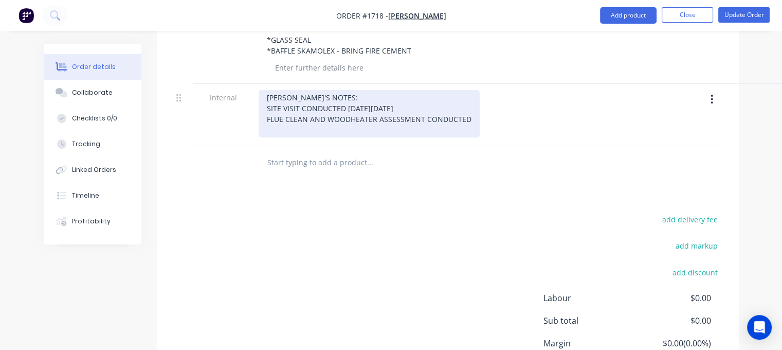
click at [268, 90] on div "[PERSON_NAME]'S NOTES: SITE VISIT CONDUCTED [DATE][DATE] FLUE CLEAN AND WOODHEA…" at bounding box center [369, 113] width 221 height 47
click at [481, 94] on div "[PERSON_NAME]'S NOTES: - SITE VISIT CONDUCTED [DATE][DATE] - FLUE CLEAN AND WOO…" at bounding box center [372, 113] width 226 height 47
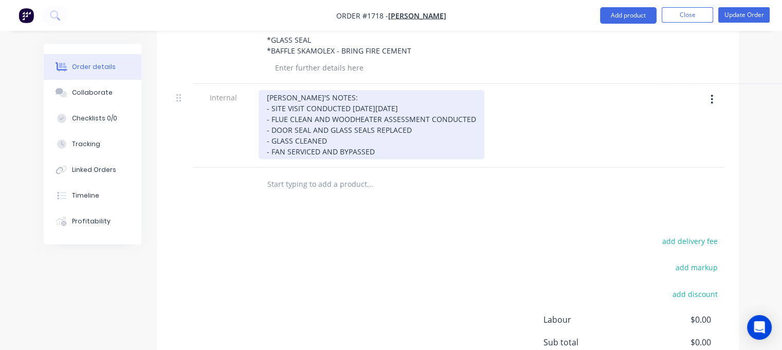
click at [267, 102] on div "[PERSON_NAME]'S NOTES: - SITE VISIT CONDUCTED [DATE][DATE] - FLUE CLEAN AND WOO…" at bounding box center [372, 124] width 226 height 69
click at [403, 125] on div "[PERSON_NAME]'S NOTES: - SITE VISIT CONDUCTED [DATE][DATE] - FLUE CLEAN AND WOO…" at bounding box center [372, 124] width 226 height 69
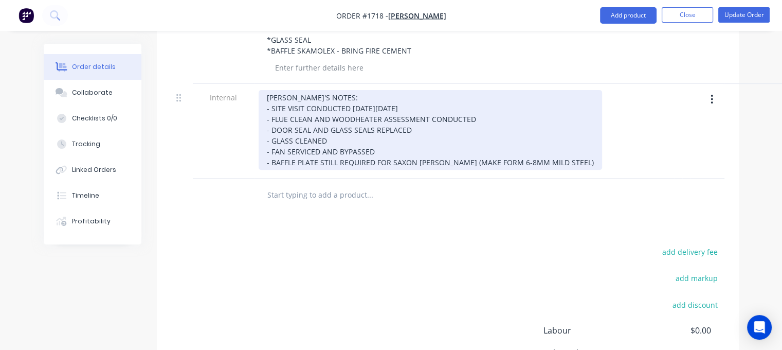
click at [465, 135] on div "[PERSON_NAME]'S NOTES: - SITE VISIT CONDUCTED [DATE][DATE] - FLUE CLEAN AND WOO…" at bounding box center [431, 130] width 344 height 80
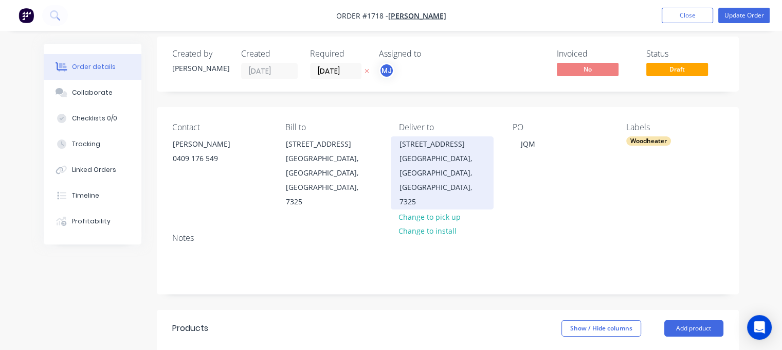
scroll to position [0, 0]
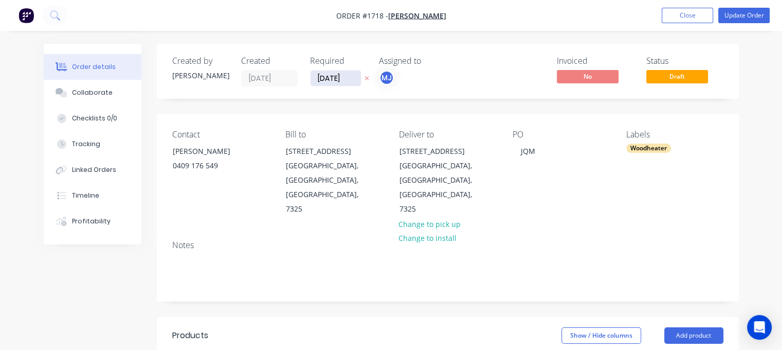
click at [315, 76] on input "[DATE]" at bounding box center [336, 77] width 50 height 15
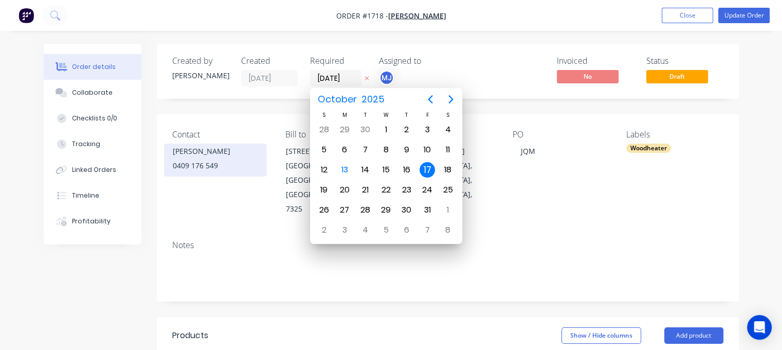
drag, startPoint x: 168, startPoint y: 153, endPoint x: 211, endPoint y: 151, distance: 43.3
click at [211, 151] on div "[PERSON_NAME] 0409 176 549" at bounding box center [215, 159] width 103 height 33
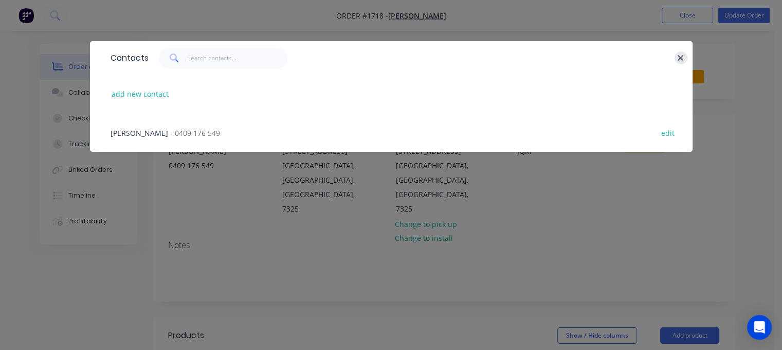
click at [682, 59] on icon "button" at bounding box center [681, 58] width 6 height 6
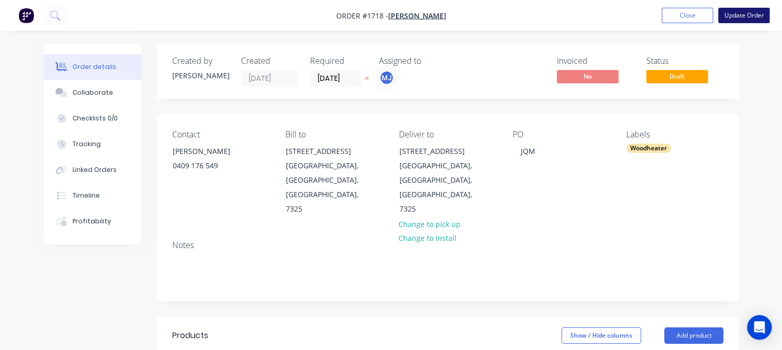
click at [740, 14] on button "Update Order" at bounding box center [744, 15] width 51 height 15
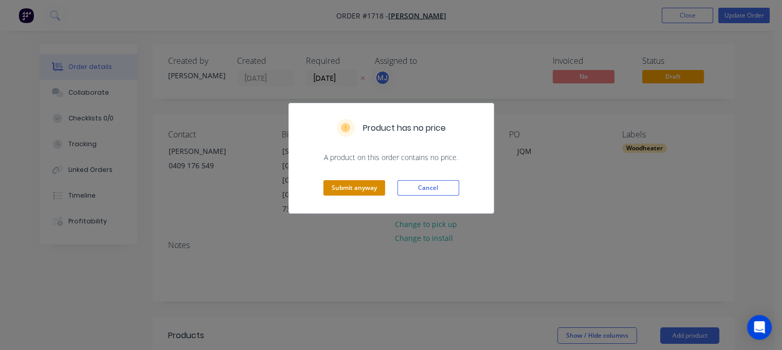
click at [344, 189] on button "Submit anyway" at bounding box center [355, 187] width 62 height 15
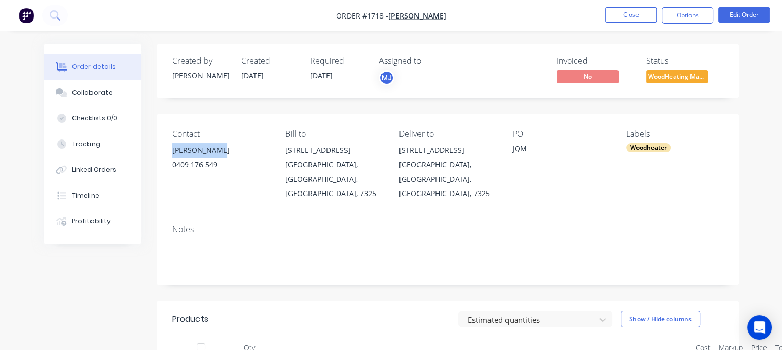
drag, startPoint x: 170, startPoint y: 152, endPoint x: 216, endPoint y: 149, distance: 45.8
click at [216, 149] on div "Contact [PERSON_NAME] [PHONE_NUMBER] Bill to [STREET_ADDRESS][GEOGRAPHIC_DATA] …" at bounding box center [448, 165] width 582 height 102
copy div "[PERSON_NAME]"
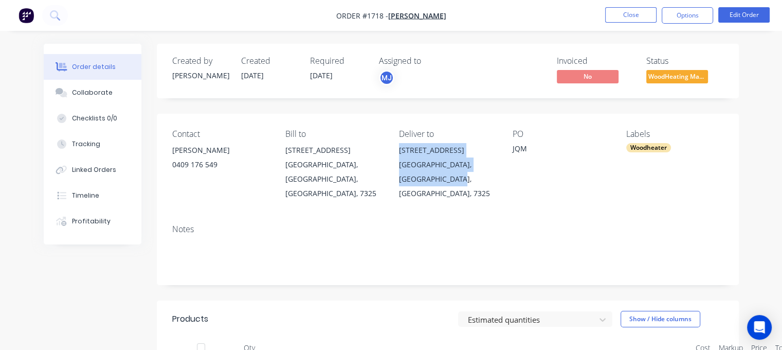
drag, startPoint x: 397, startPoint y: 149, endPoint x: 475, endPoint y: 179, distance: 83.9
click at [475, 179] on div "Contact [PERSON_NAME] [PHONE_NUMBER] Bill to [STREET_ADDRESS][GEOGRAPHIC_DATA] …" at bounding box center [448, 165] width 582 height 102
copy div "[STREET_ADDRESS]"
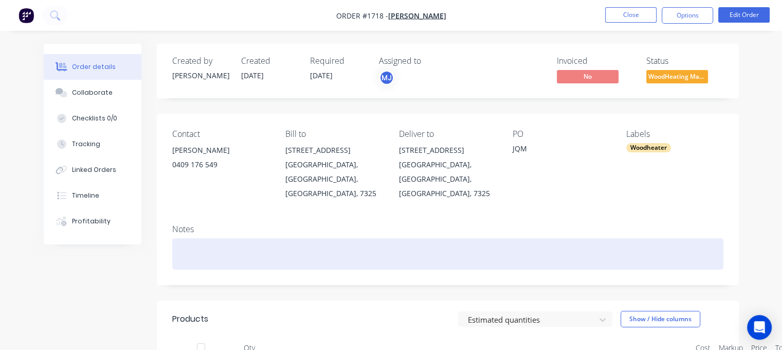
click at [199, 242] on div at bounding box center [447, 253] width 551 height 31
paste div
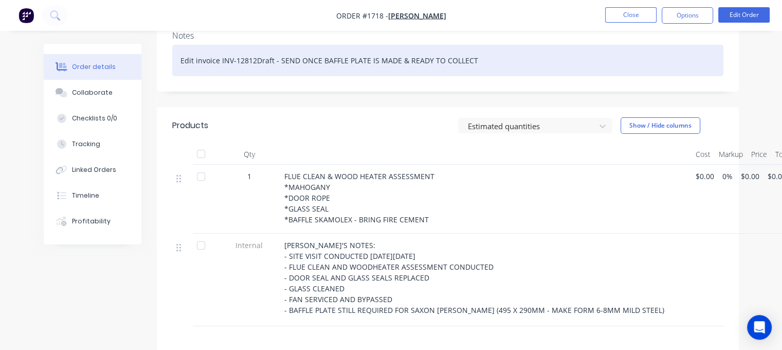
scroll to position [257, 0]
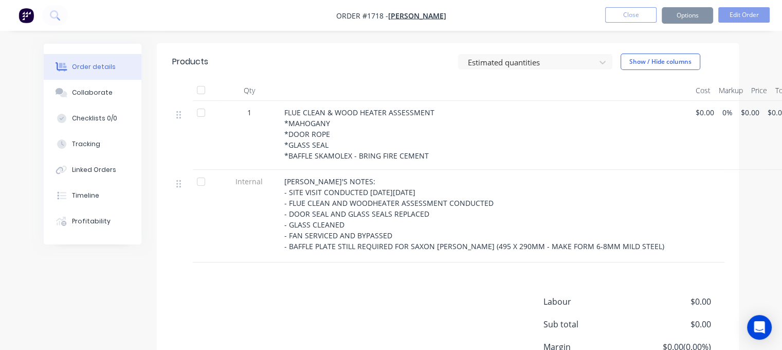
click at [303, 107] on span "FLUE CLEAN & WOOD HEATER ASSESSMENT *MAHOGANY *DOOR ROPE *GLASS SEAL *BAFFLE SK…" at bounding box center [359, 133] width 150 height 53
click at [303, 111] on span "FLUE CLEAN & WOOD HEATER ASSESSMENT *MAHOGANY *DOOR ROPE *GLASS SEAL *BAFFLE SK…" at bounding box center [359, 133] width 150 height 53
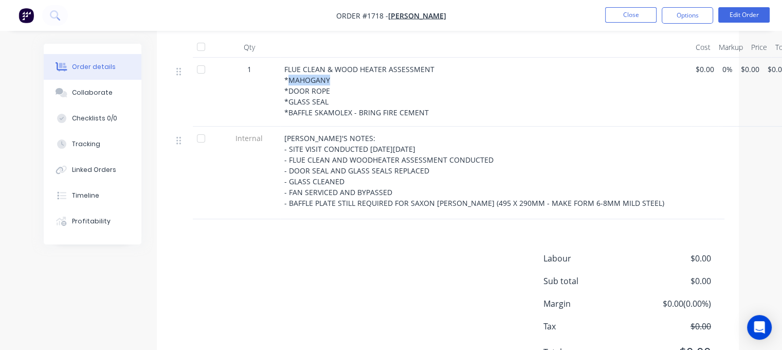
scroll to position [184, 0]
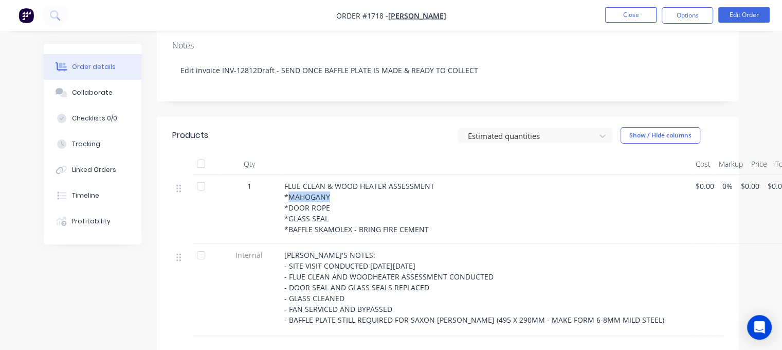
click at [312, 183] on span "FLUE CLEAN & WOOD HEATER ASSESSMENT *MAHOGANY *DOOR ROPE *GLASS SEAL *BAFFLE SK…" at bounding box center [359, 207] width 150 height 53
click at [751, 15] on button "Edit Order" at bounding box center [744, 14] width 51 height 15
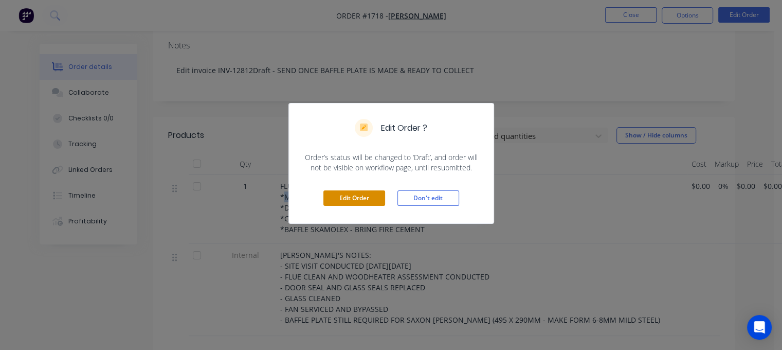
click at [352, 194] on button "Edit Order" at bounding box center [355, 197] width 62 height 15
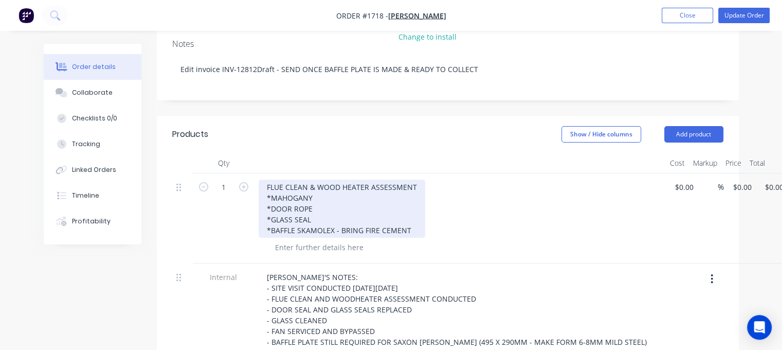
scroll to position [206, 0]
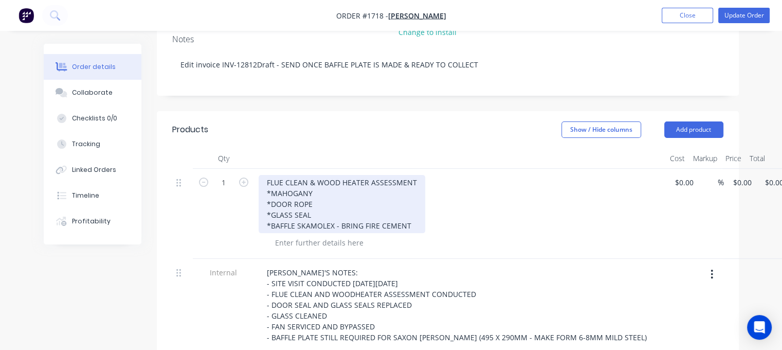
click at [292, 175] on div "FLUE CLEAN & WOOD HEATER ASSESSMENT *MAHOGANY *DOOR ROPE *GLASS SEAL *BAFFLE SK…" at bounding box center [342, 204] width 167 height 58
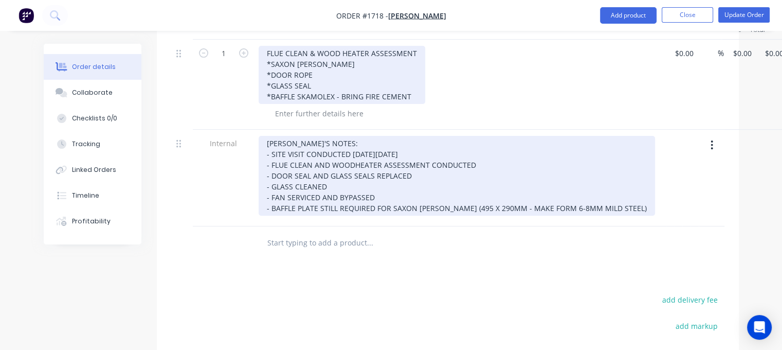
scroll to position [360, 0]
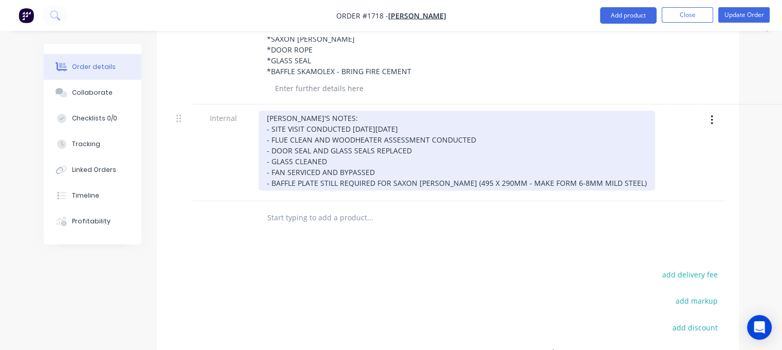
click at [264, 111] on div "[PERSON_NAME]'S NOTES: - SITE VISIT CONDUCTED [DATE][DATE] - FLUE CLEAN AND WOO…" at bounding box center [457, 151] width 397 height 80
paste div
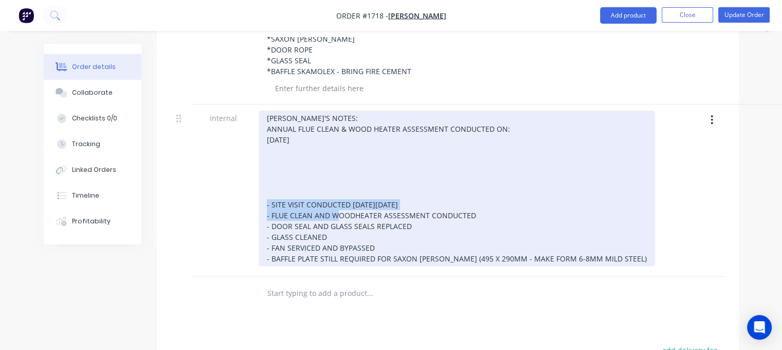
drag, startPoint x: 483, startPoint y: 175, endPoint x: 263, endPoint y: 177, distance: 220.7
click at [263, 177] on div "[PERSON_NAME]'S NOTES: ANNUAL FLUE CLEAN & WOOD HEATER ASSESSMENT CONDUCTED ON:…" at bounding box center [457, 188] width 397 height 155
click at [295, 131] on div "[PERSON_NAME]'S NOTES: ANNUAL FLUE CLEAN & WOOD HEATER ASSESSMENT CONDUCTED ON:…" at bounding box center [457, 188] width 397 height 155
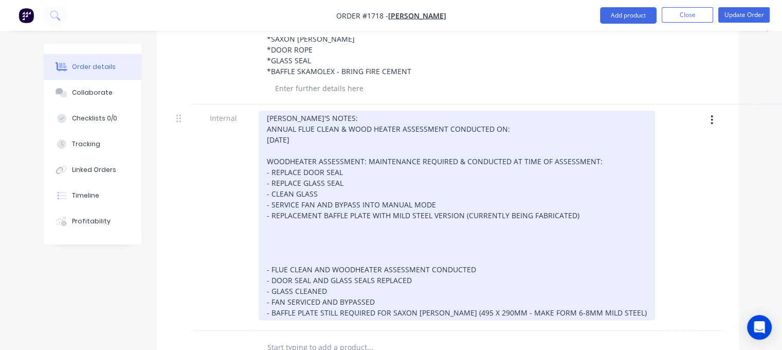
drag, startPoint x: 463, startPoint y: 283, endPoint x: 625, endPoint y: 295, distance: 162.4
click at [625, 295] on div "[PERSON_NAME]'S NOTES: ANNUAL FLUE CLEAN & WOOD HEATER ASSESSMENT CONDUCTED ON:…" at bounding box center [460, 217] width 411 height 226
copy div "(495 X 290MM - MAKE FORM 6-8MM MILD STEEL)"
click at [461, 187] on div "[PERSON_NAME]'S NOTES: ANNUAL FLUE CLEAN & WOOD HEATER ASSESSMENT CONDUCTED ON:…" at bounding box center [457, 215] width 397 height 209
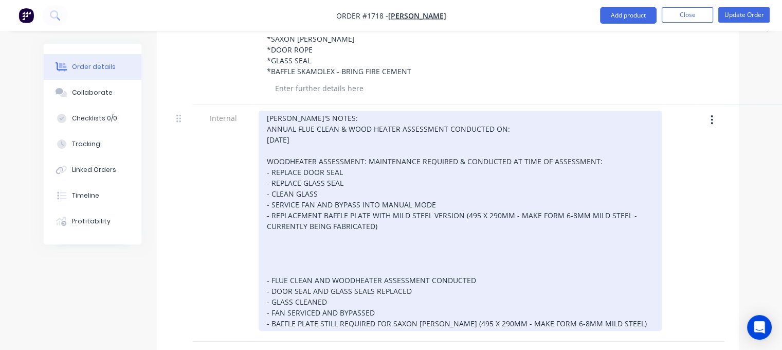
drag, startPoint x: 276, startPoint y: 215, endPoint x: 644, endPoint y: 303, distance: 378.1
click at [644, 303] on div "[PERSON_NAME]'S NOTES: ANNUAL FLUE CLEAN & WOOD HEATER ASSESSMENT CONDUCTED ON:…" at bounding box center [460, 222] width 411 height 237
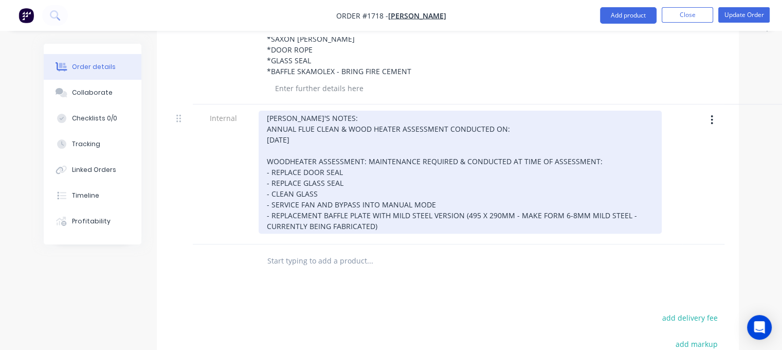
click at [407, 199] on div "[PERSON_NAME]'S NOTES: ANNUAL FLUE CLEAN & WOOD HEATER ASSESSMENT CONDUCTED ON:…" at bounding box center [460, 172] width 403 height 123
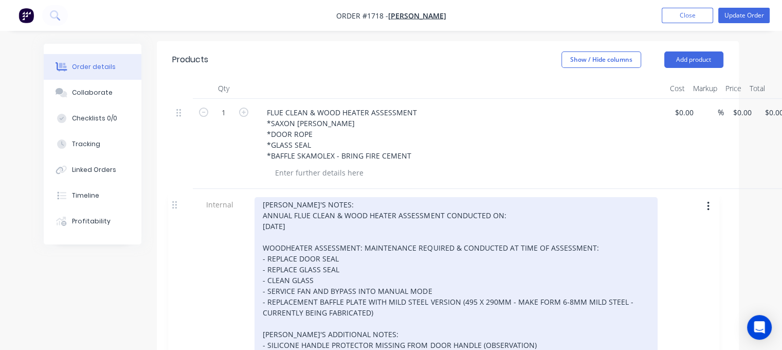
scroll to position [277, 0]
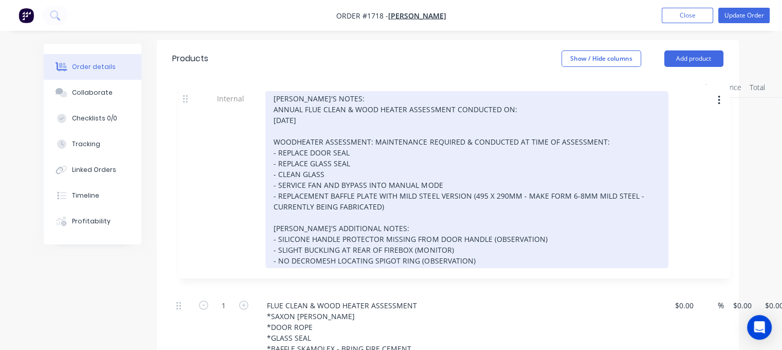
drag, startPoint x: 179, startPoint y: 245, endPoint x: 186, endPoint y: 98, distance: 147.2
click at [186, 98] on div "1 FLUE CLEAN & WOOD HEATER ASSESSMENT *SAXON [PERSON_NAME] *DOOR ROPE *GLASS SE…" at bounding box center [447, 240] width 551 height 284
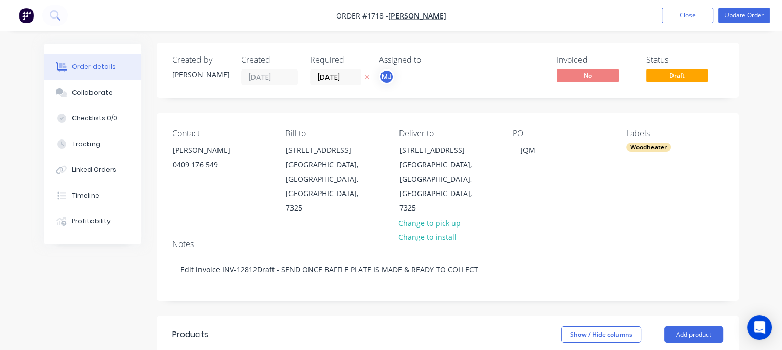
scroll to position [0, 0]
